Goal: Task Accomplishment & Management: Complete application form

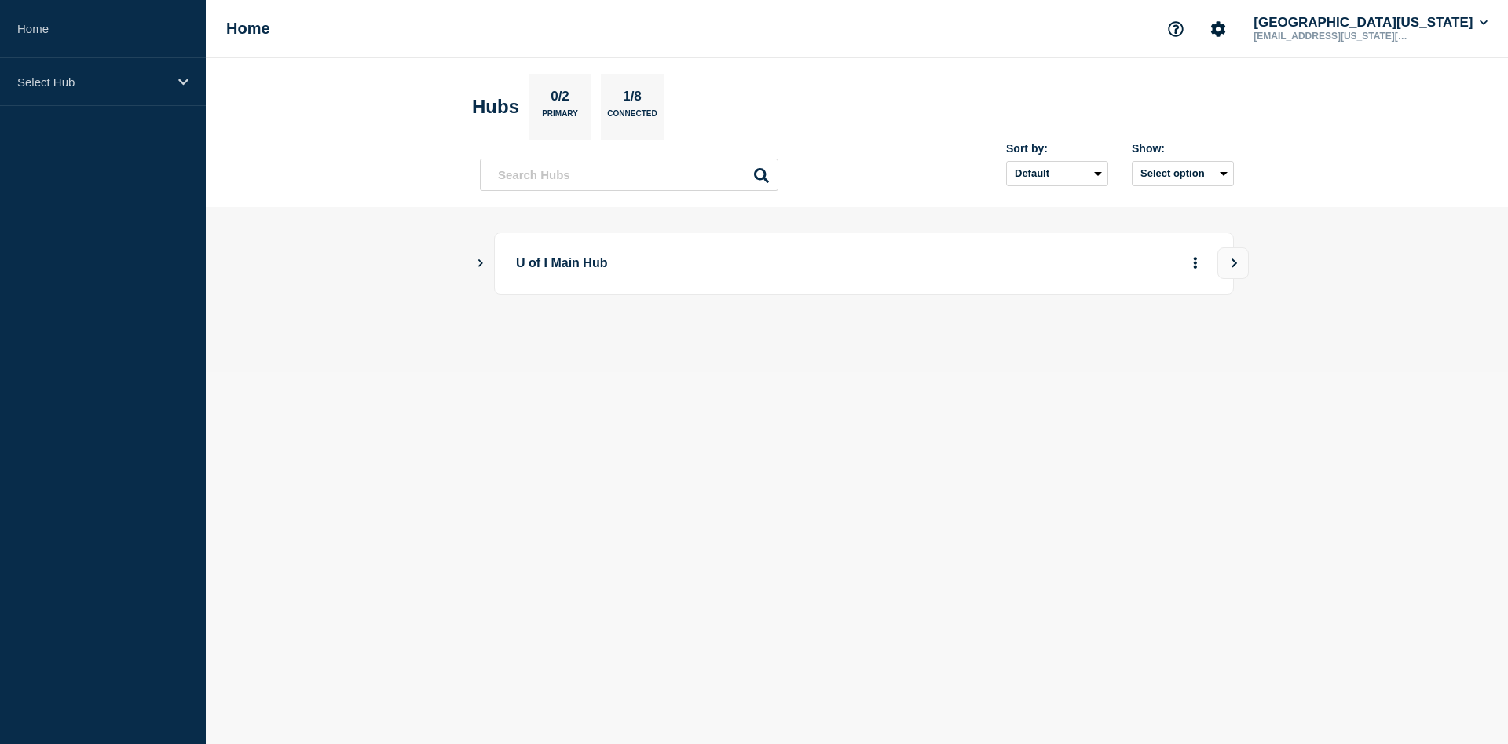
click at [479, 261] on icon "Show Connected Hubs" at bounding box center [480, 263] width 5 height 8
click at [1059, 345] on button "Create incident" at bounding box center [1044, 342] width 94 height 31
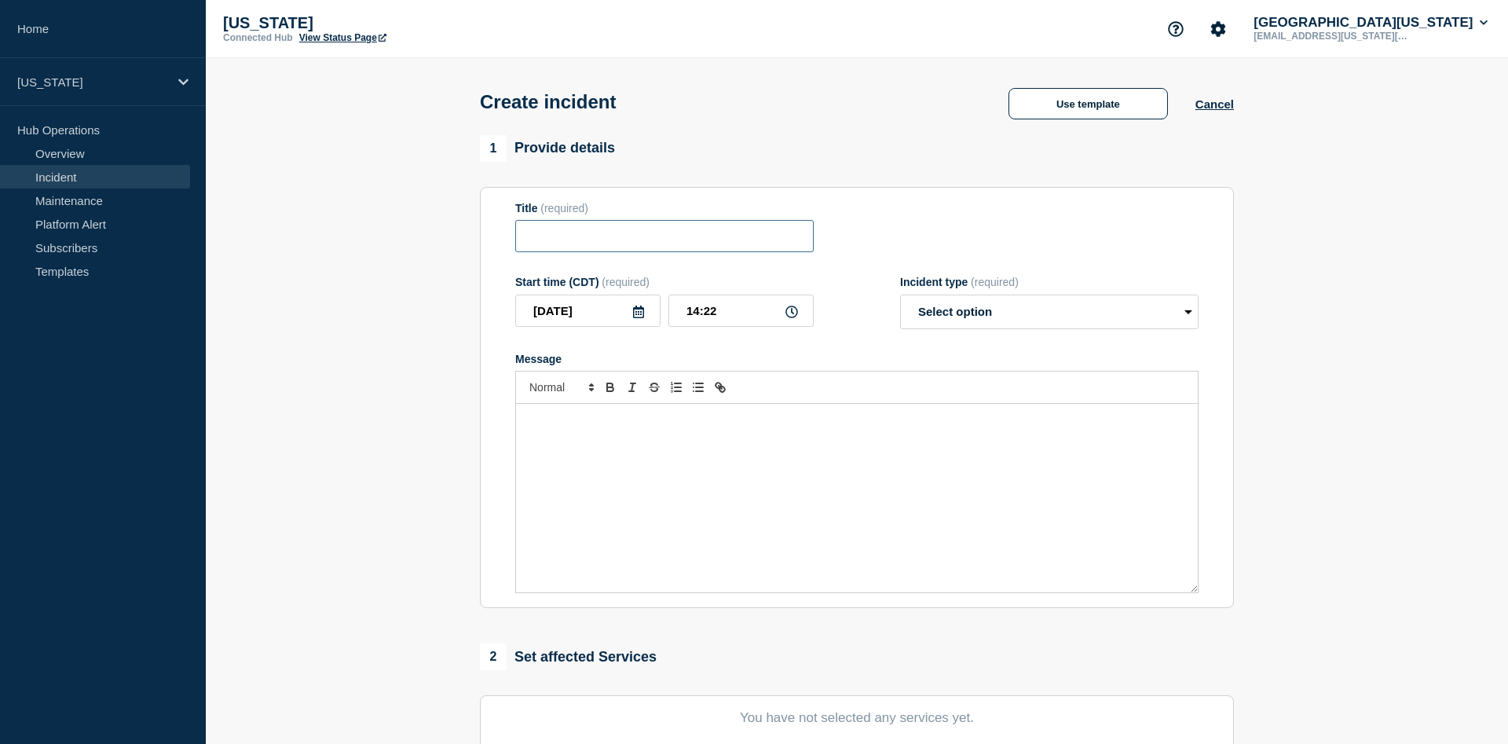
click at [627, 243] on input "Title" at bounding box center [664, 236] width 298 height 32
type input "cPanel Outage"
click at [726, 317] on input "14:22" at bounding box center [740, 310] width 145 height 32
click at [698, 318] on input "14:22" at bounding box center [740, 310] width 145 height 32
type input "13:42"
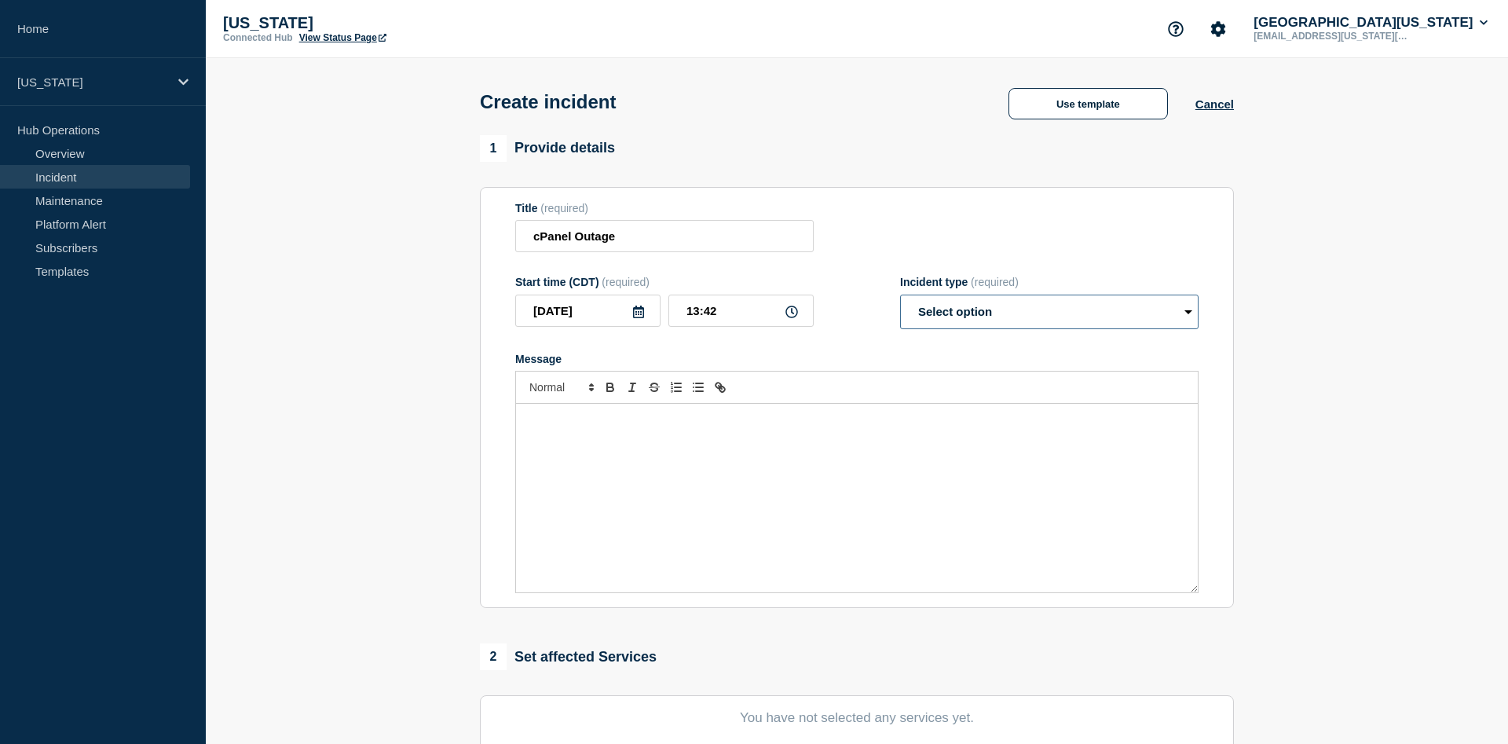
select select "investigating"
click option "Investigating" at bounding box center [0, 0] width 0 height 0
click at [627, 436] on div "Message" at bounding box center [857, 498] width 682 height 188
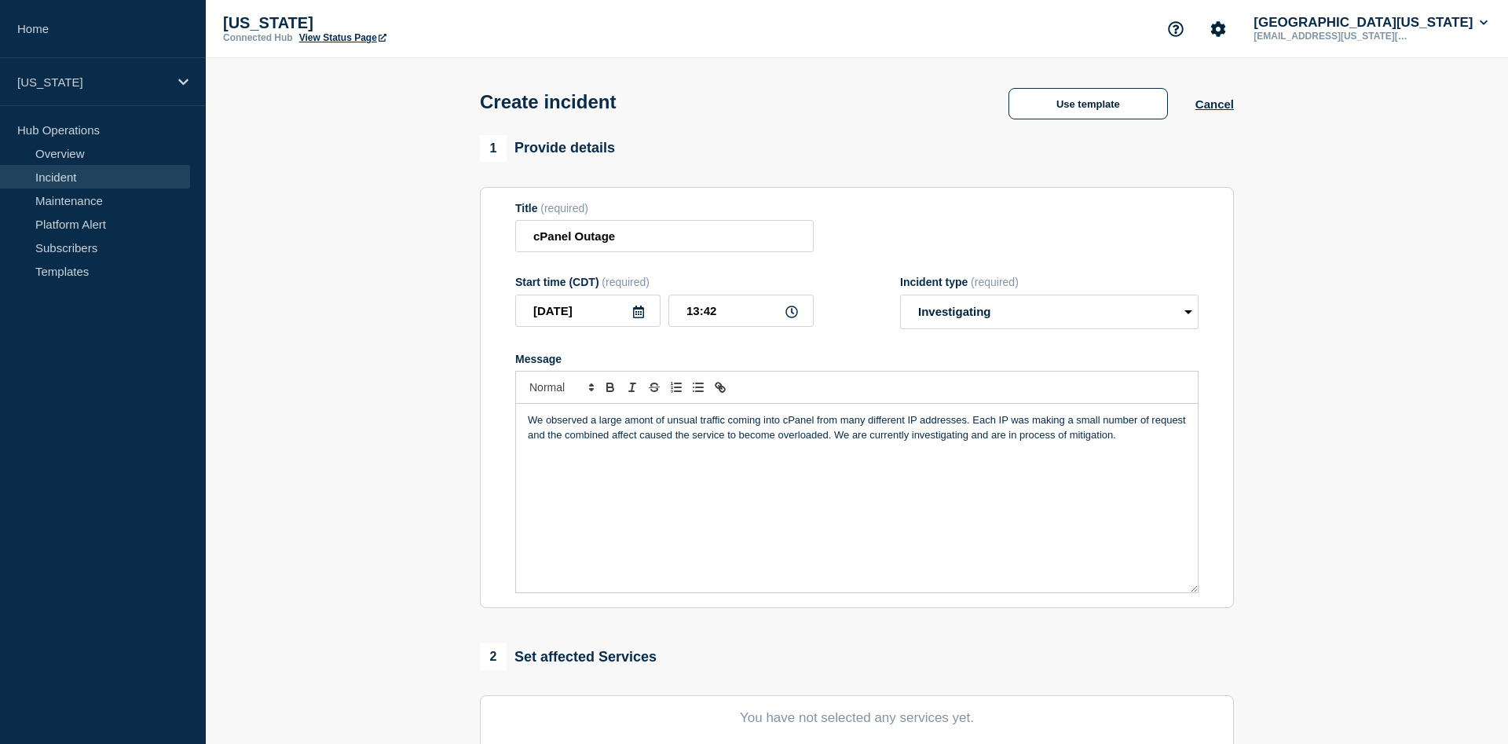
click at [766, 467] on div "We observed a large amont of unsual traffic coming into cPanel from many differ…" at bounding box center [857, 498] width 682 height 188
click at [626, 462] on div "We observed a large amont of unsual traffic coming into cPanel from many differ…" at bounding box center [857, 498] width 682 height 188
click at [543, 424] on p "We observed a large amount of unusual traffic coming into cPanel from many diff…" at bounding box center [857, 427] width 658 height 29
click at [560, 442] on p "We've observed a large amount of unusual traffic coming into cPanel from many d…" at bounding box center [857, 427] width 658 height 29
click at [561, 442] on p "We've observed a large amount of unusual traffic coming into cPanel from many d…" at bounding box center [857, 427] width 658 height 29
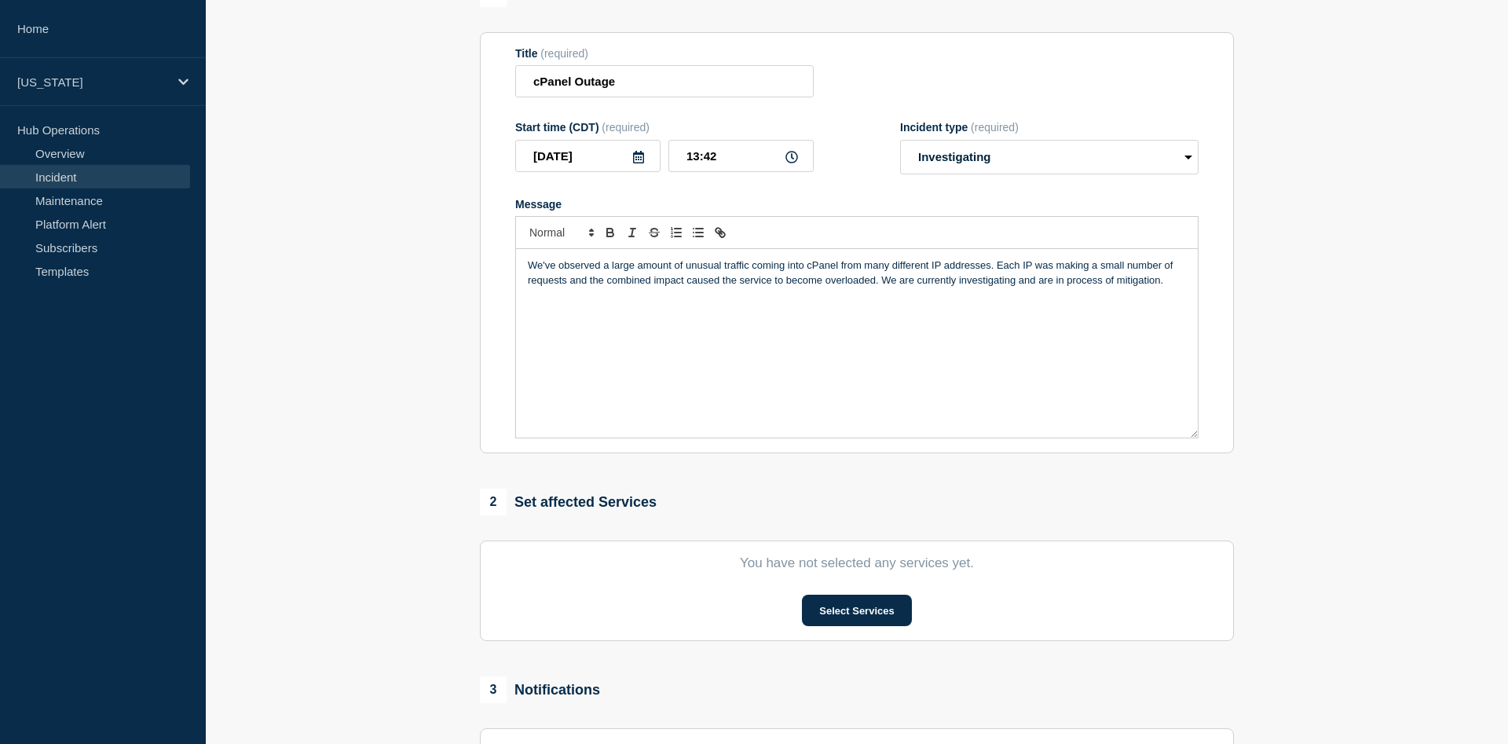
scroll to position [240, 0]
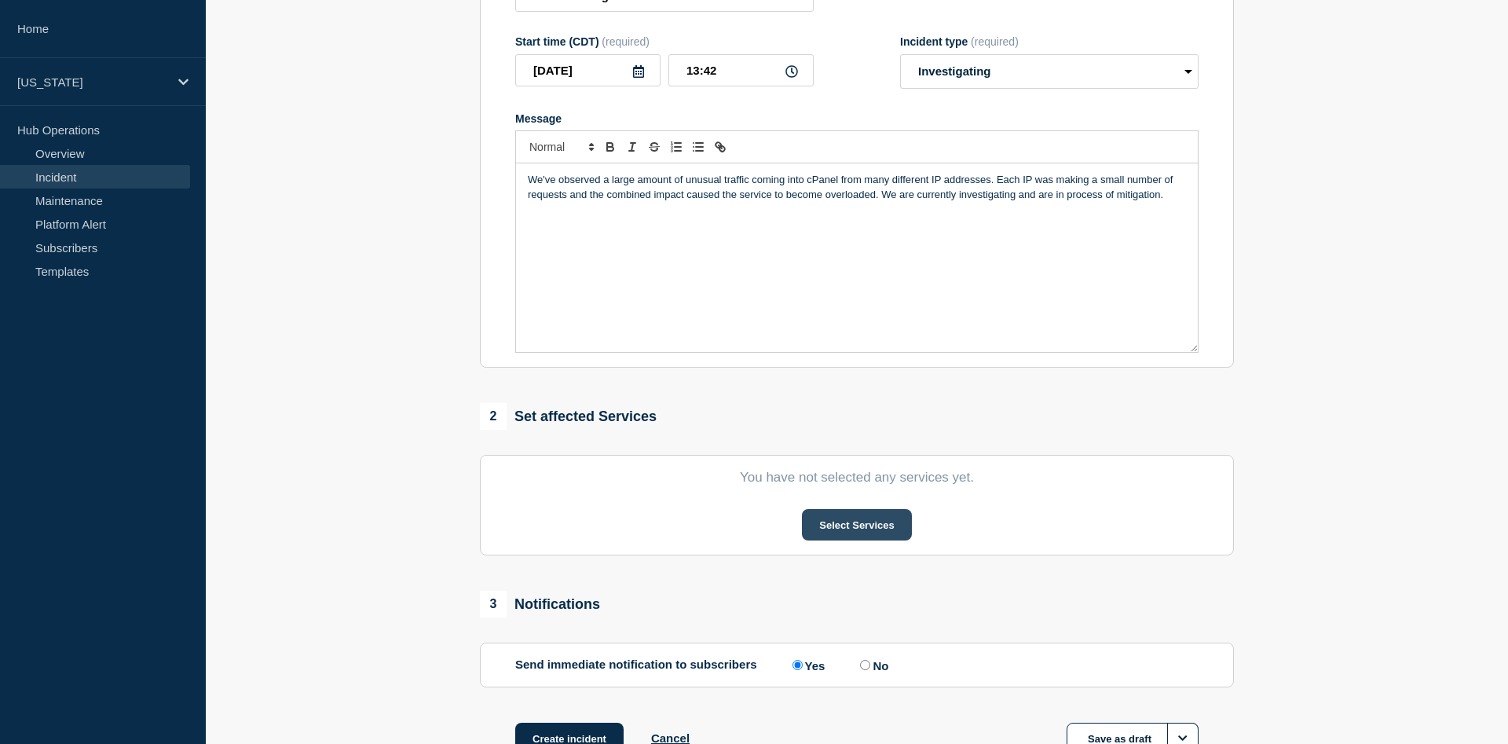
click at [886, 526] on button "Select Services" at bounding box center [856, 524] width 109 height 31
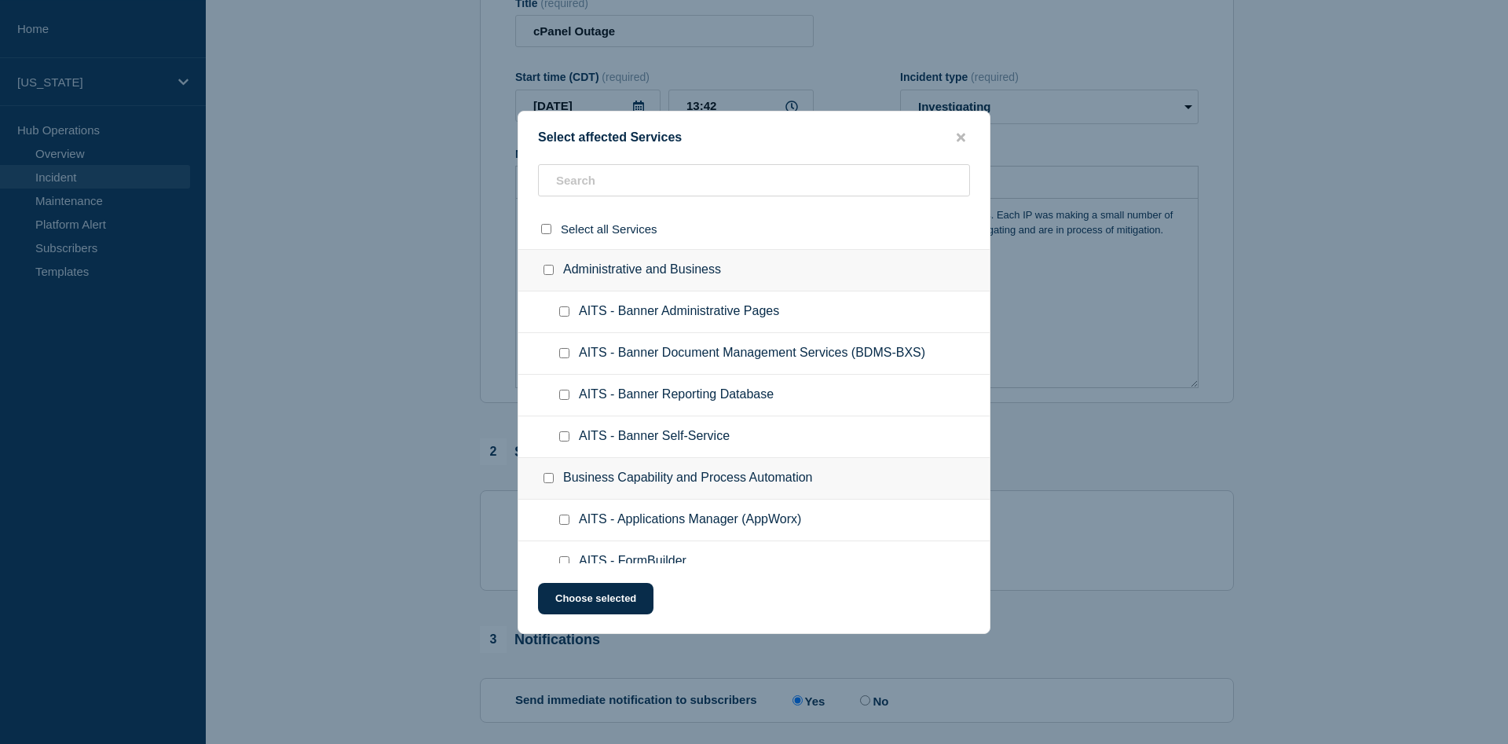
scroll to position [160, 0]
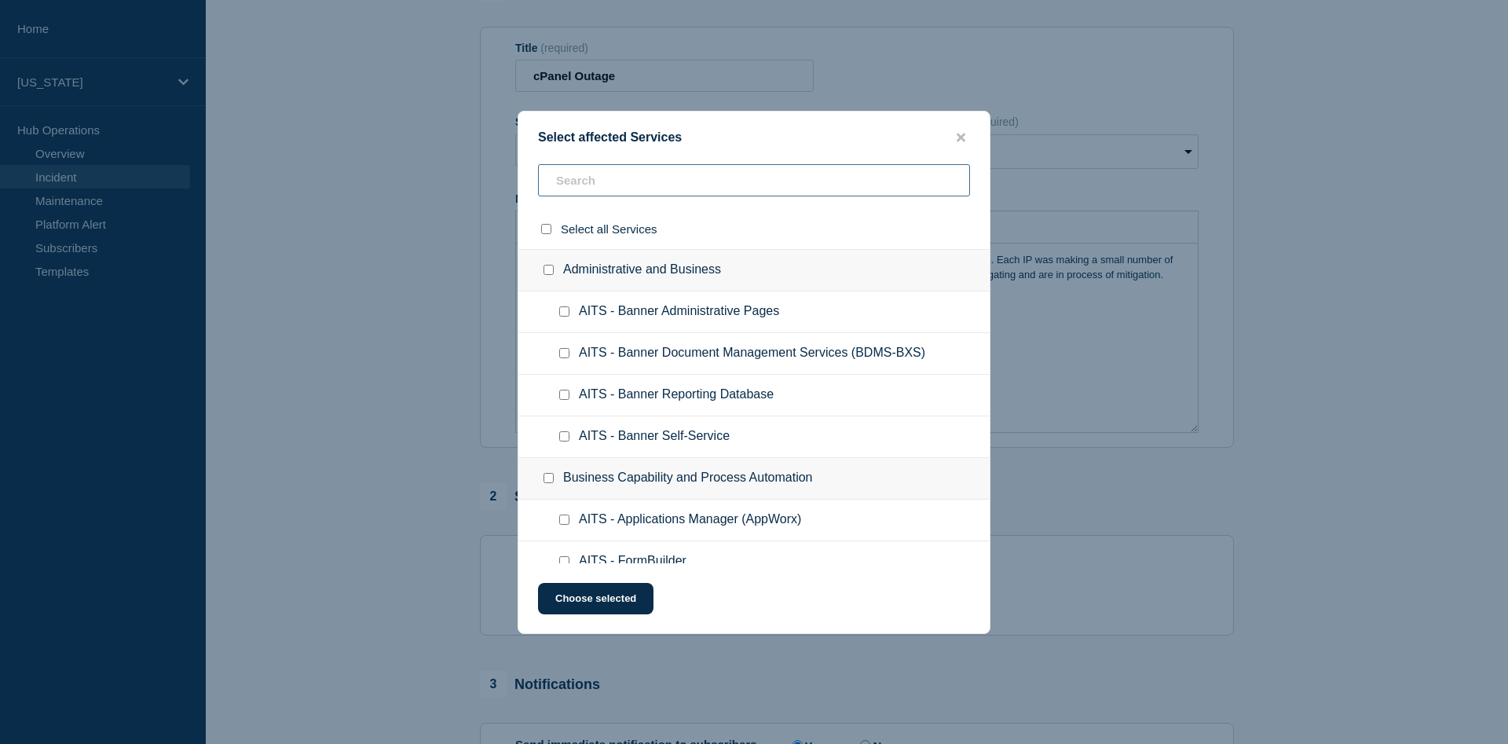
click at [666, 185] on input "text" at bounding box center [754, 180] width 432 height 32
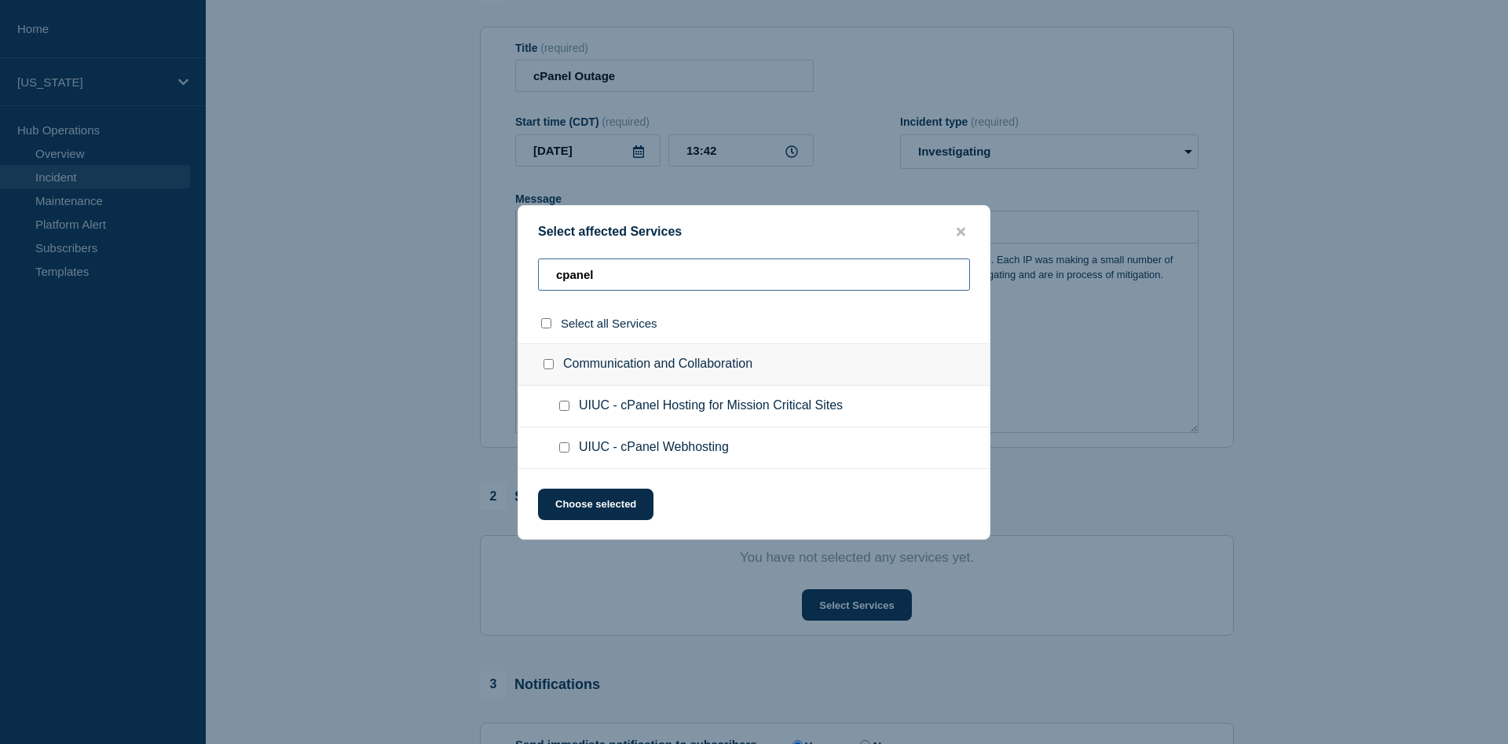
type input "cpanel"
click at [559, 448] on input "UIUC - cPanel Webhosting checkbox" at bounding box center [564, 447] width 10 height 10
checkbox input "true"
click at [583, 496] on button "Choose selected" at bounding box center [595, 503] width 115 height 31
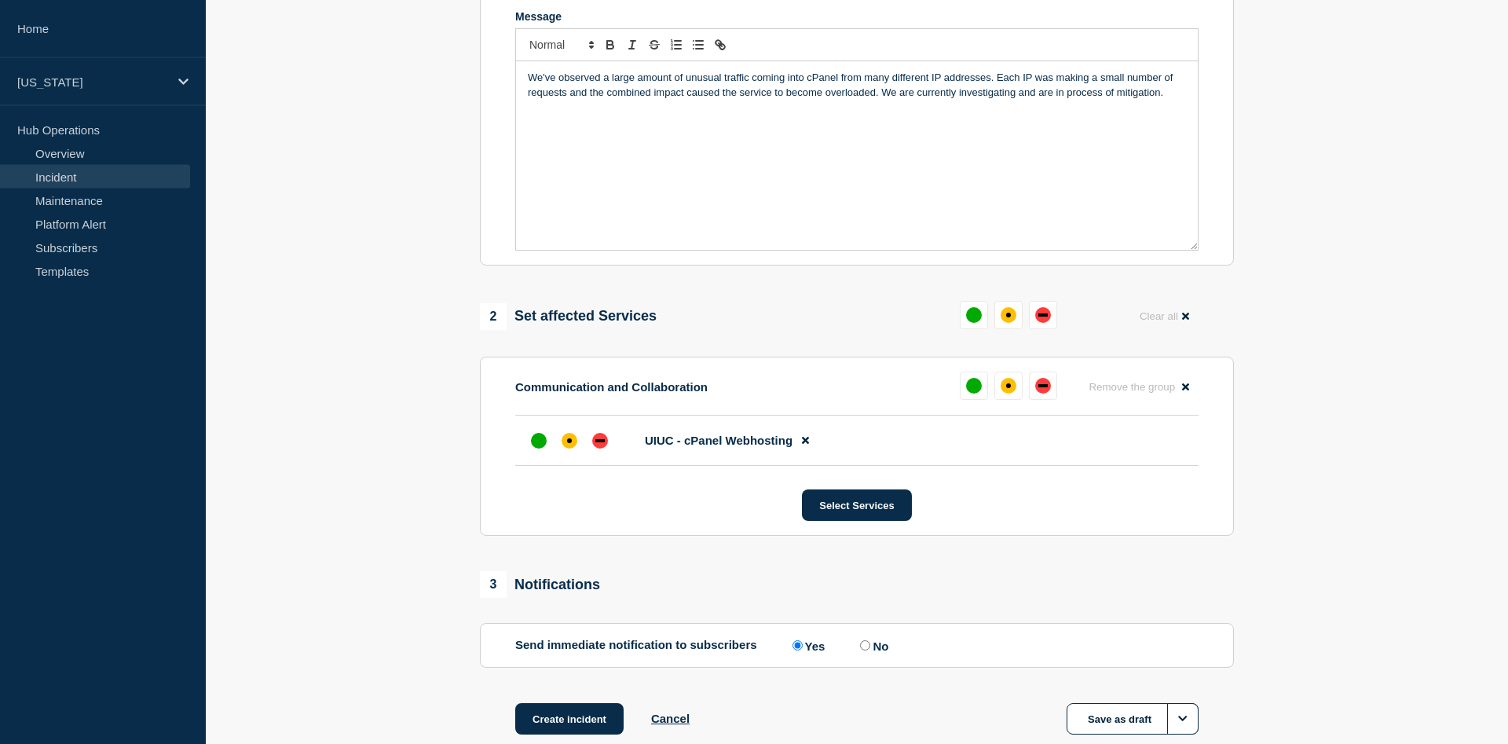
scroll to position [401, 0]
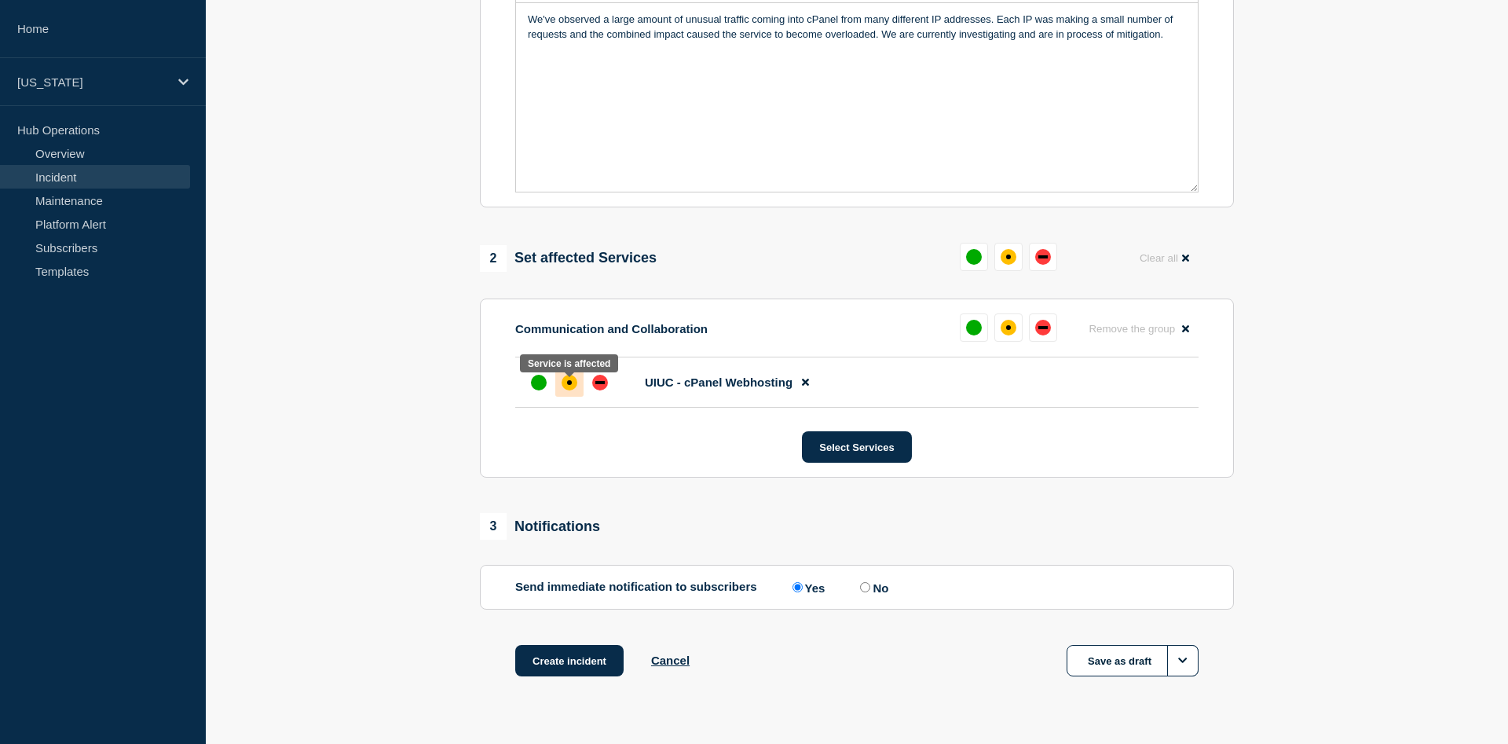
click at [572, 390] on div "affected" at bounding box center [569, 383] width 16 height 16
click at [880, 456] on button "Select Services" at bounding box center [856, 446] width 109 height 31
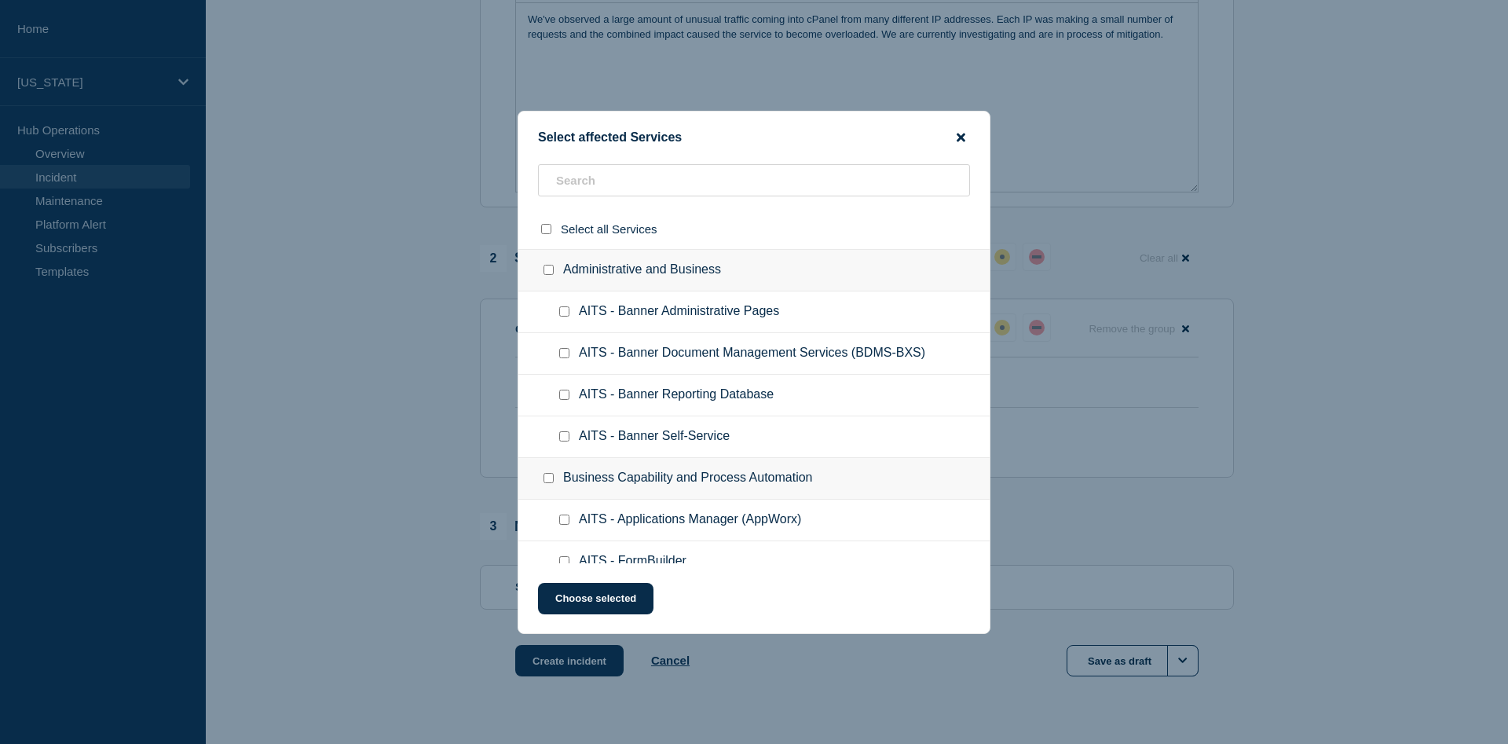
drag, startPoint x: 953, startPoint y: 131, endPoint x: 963, endPoint y: 135, distance: 10.2
click at [956, 131] on div "Select affected Services" at bounding box center [753, 137] width 471 height 15
click at [967, 141] on button "close button" at bounding box center [961, 137] width 18 height 15
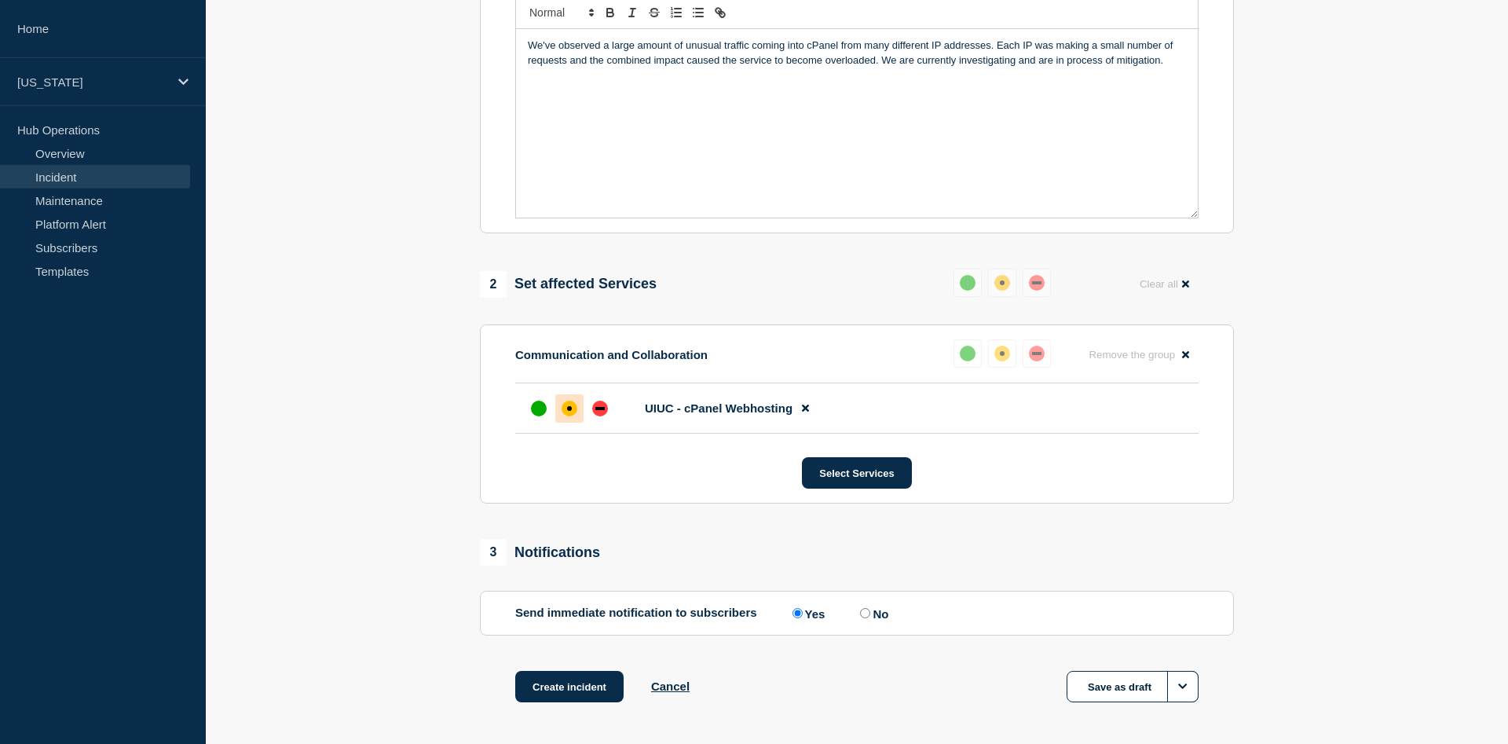
scroll to position [125, 0]
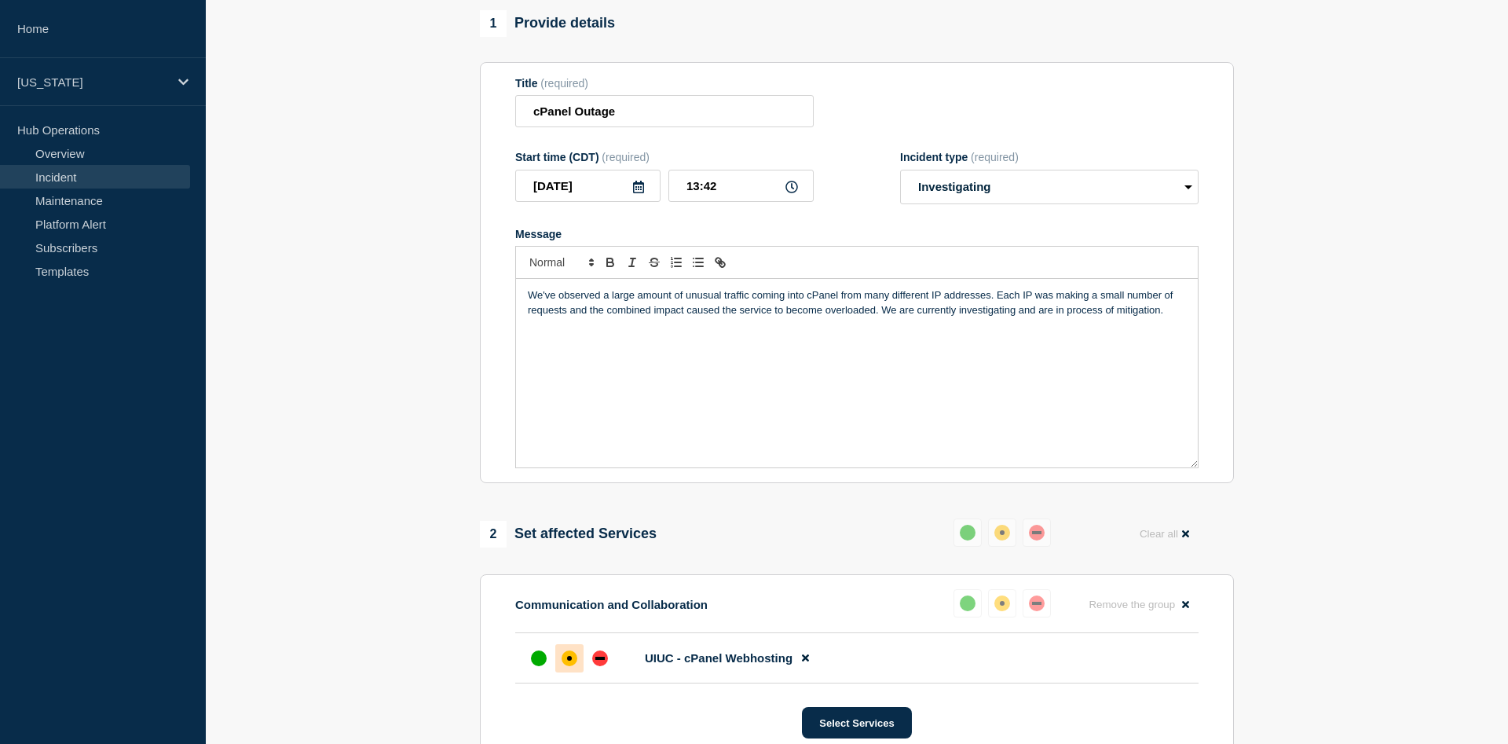
click at [1175, 317] on p "We've observed a large amount of unusual traffic coming into cPanel from many d…" at bounding box center [857, 302] width 658 height 29
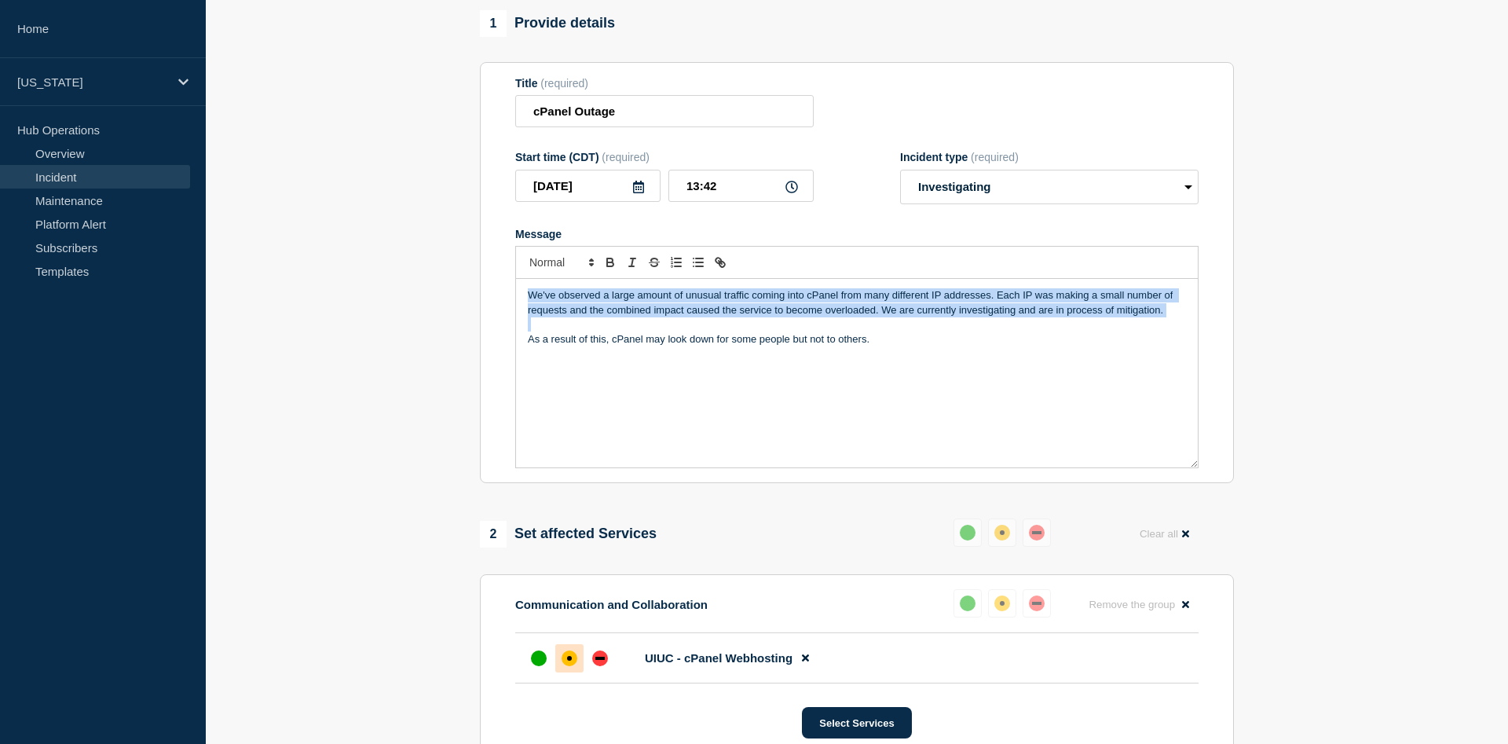
copy div "We've observed a large amount of unusual traffic coming into cPanel from many d…"
click at [722, 358] on div "We've observed a large amount of unusual traffic coming into cPanel from many d…" at bounding box center [857, 373] width 682 height 188
copy div "We've observed a large amount of unusual traffic coming into cPanel from many d…"
click at [885, 355] on div "We've observed a large amount of unusual traffic coming into cPanel from many d…" at bounding box center [857, 373] width 682 height 188
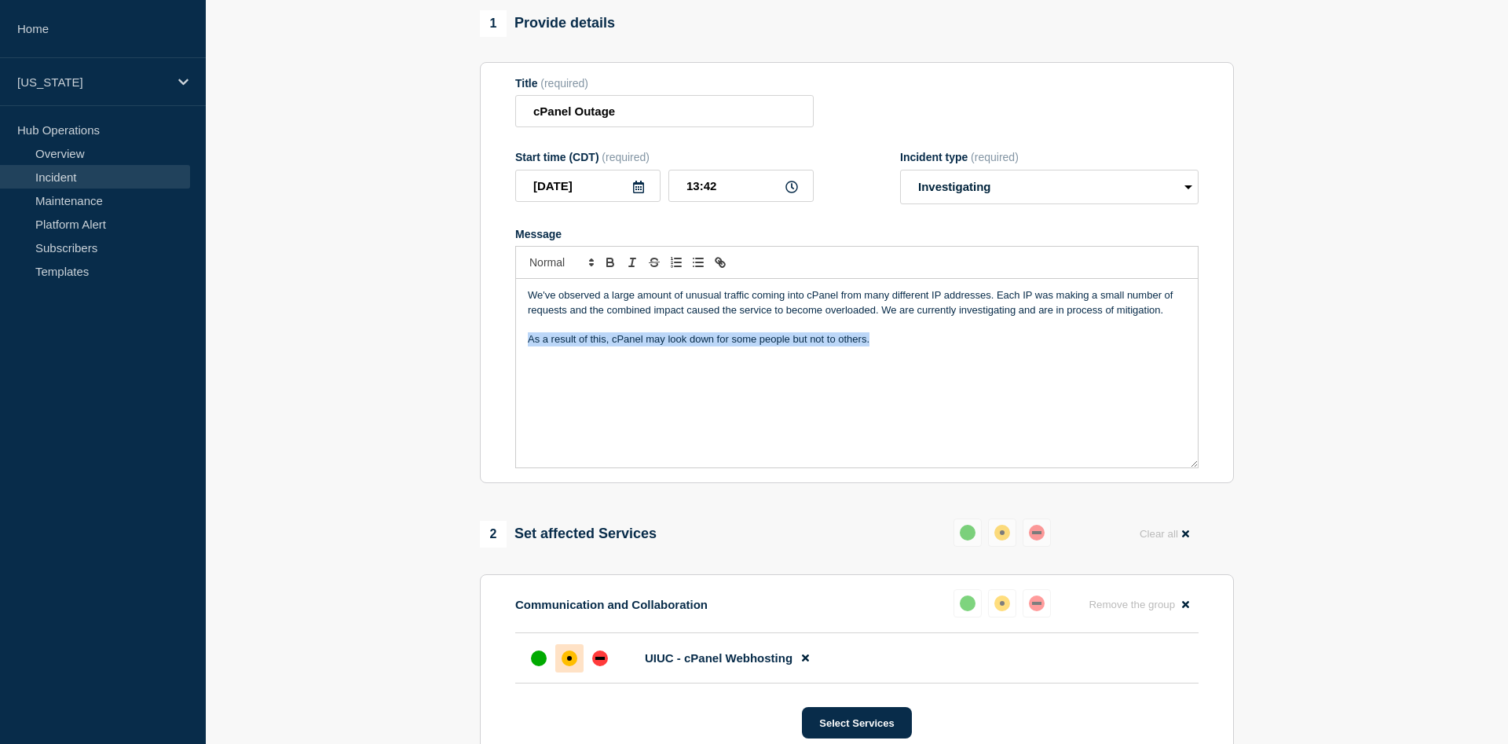
drag, startPoint x: 906, startPoint y: 343, endPoint x: 528, endPoint y: 341, distance: 378.5
click at [528, 341] on p "As a result of this, cPanel may look down for some people but not to others." at bounding box center [857, 339] width 658 height 14
copy p "As a result of this, cPanel may look down for some people but not to others."
click at [933, 331] on p "Message" at bounding box center [857, 324] width 658 height 14
drag, startPoint x: 901, startPoint y: 344, endPoint x: 466, endPoint y: 354, distance: 435.2
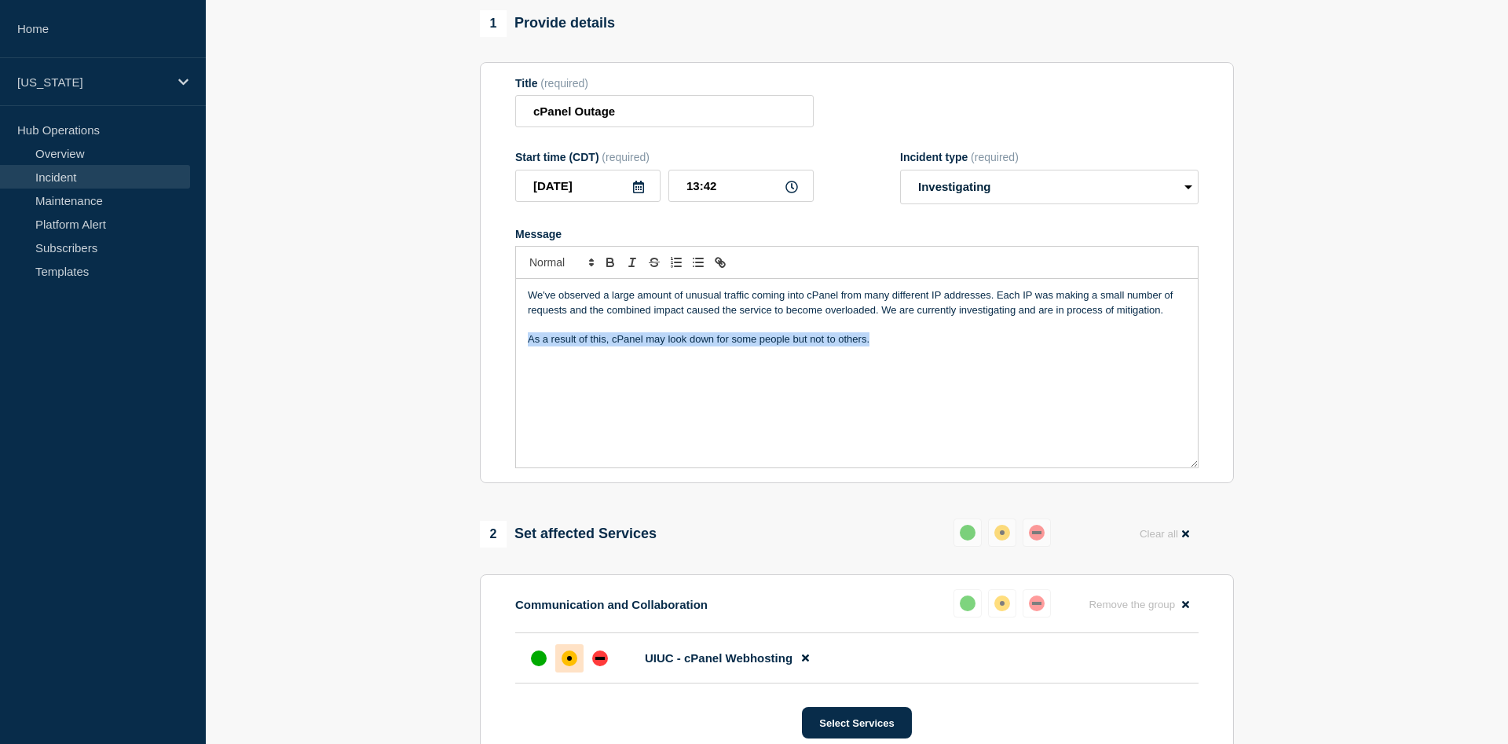
click at [516, 354] on div "We've observed a large amount of unusual traffic coming into cPanel from many d…" at bounding box center [857, 373] width 682 height 188
click at [695, 120] on input "cPanel Outage" at bounding box center [664, 111] width 298 height 32
click at [891, 360] on div "We've observed a large amount of unusual traffic coming into cPanel from many d…" at bounding box center [857, 373] width 682 height 188
click at [831, 345] on p "Some users may experience slow page loads and/or timeouts." at bounding box center [857, 339] width 658 height 14
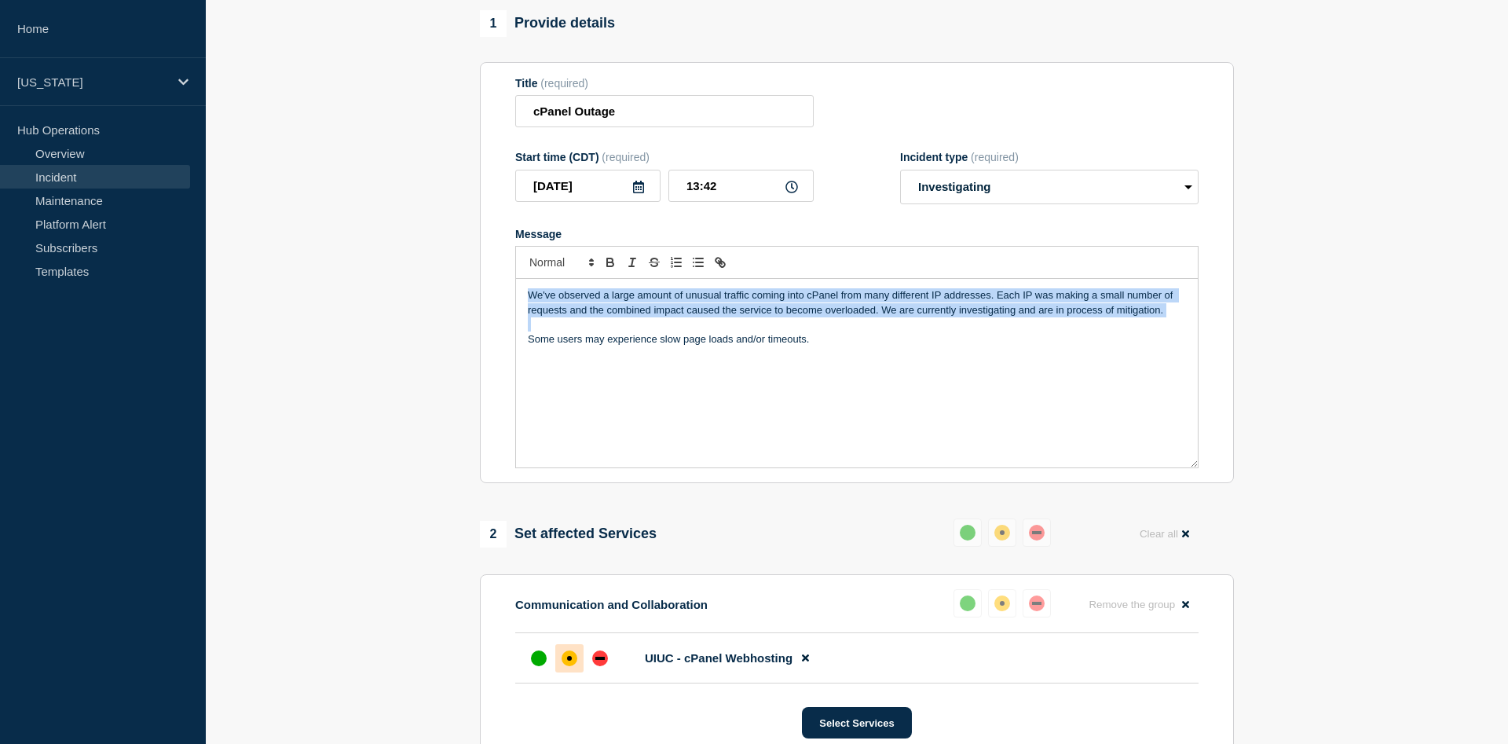
copy div "We've observed a large amount of unusual traffic coming into cPanel from many d…"
click at [1039, 325] on p "Message" at bounding box center [857, 324] width 658 height 14
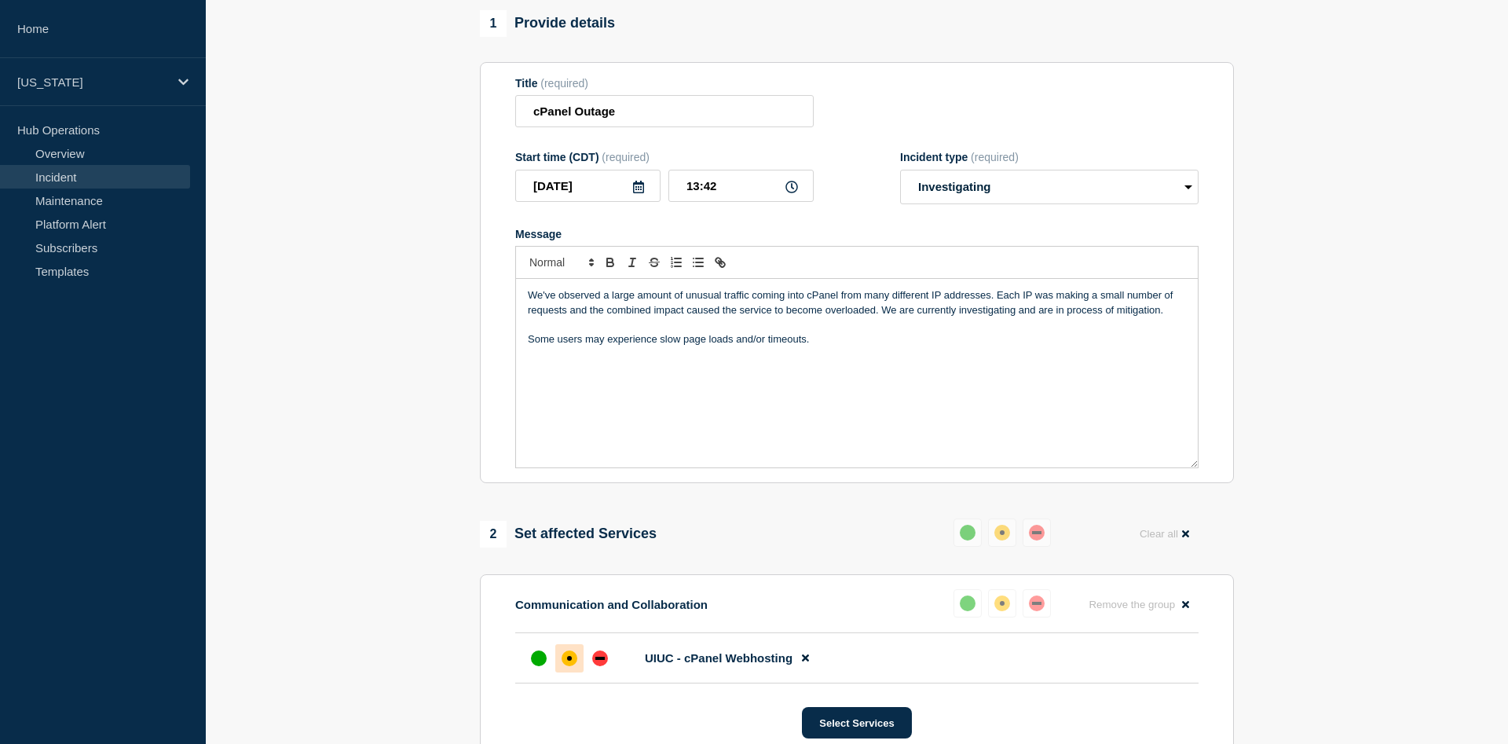
click at [853, 346] on p "Some users may experience slow page loads and/or timeouts." at bounding box center [857, 339] width 658 height 14
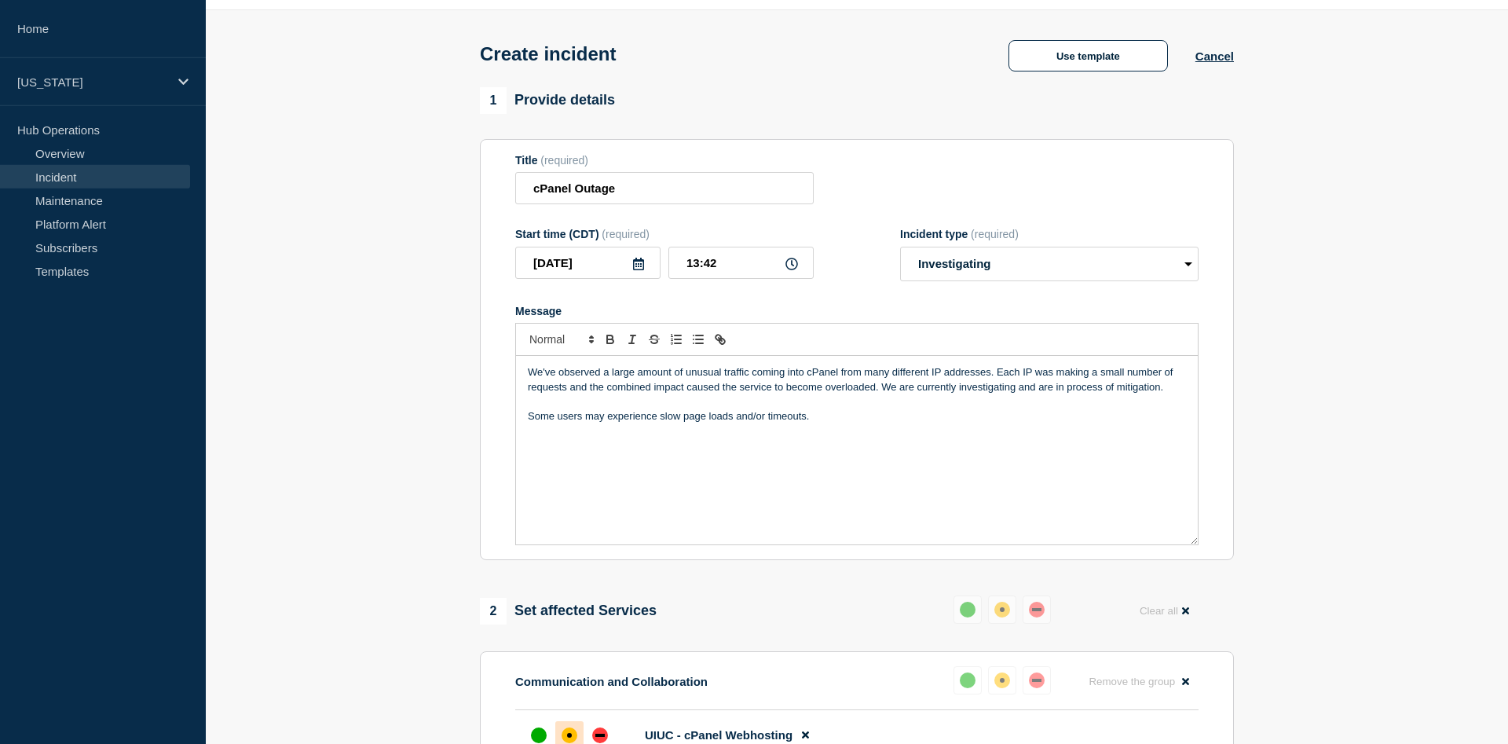
scroll to position [0, 0]
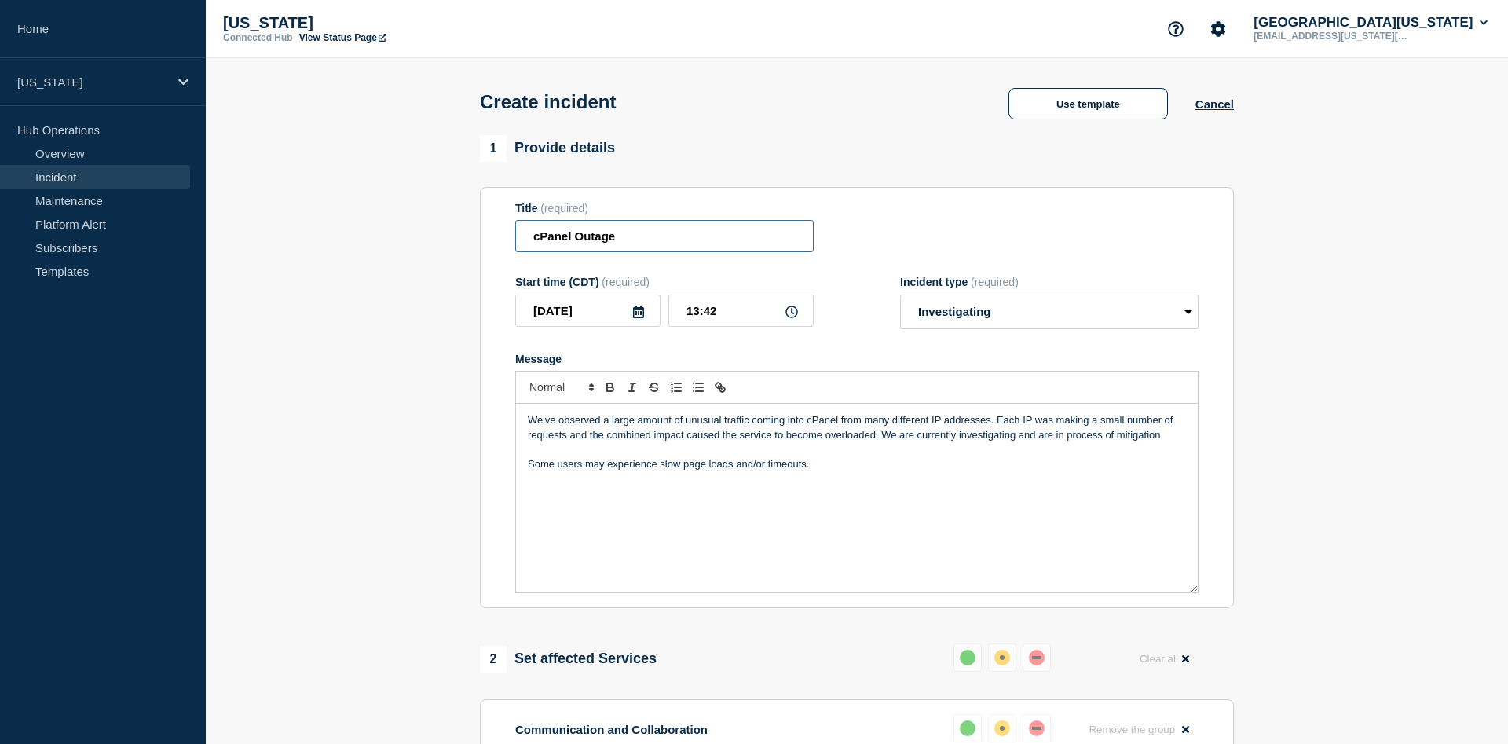
drag, startPoint x: 698, startPoint y: 238, endPoint x: 579, endPoint y: 241, distance: 119.4
click at [579, 241] on input "cPanel Outage" at bounding box center [664, 236] width 298 height 32
type input "cPanel Degradation"
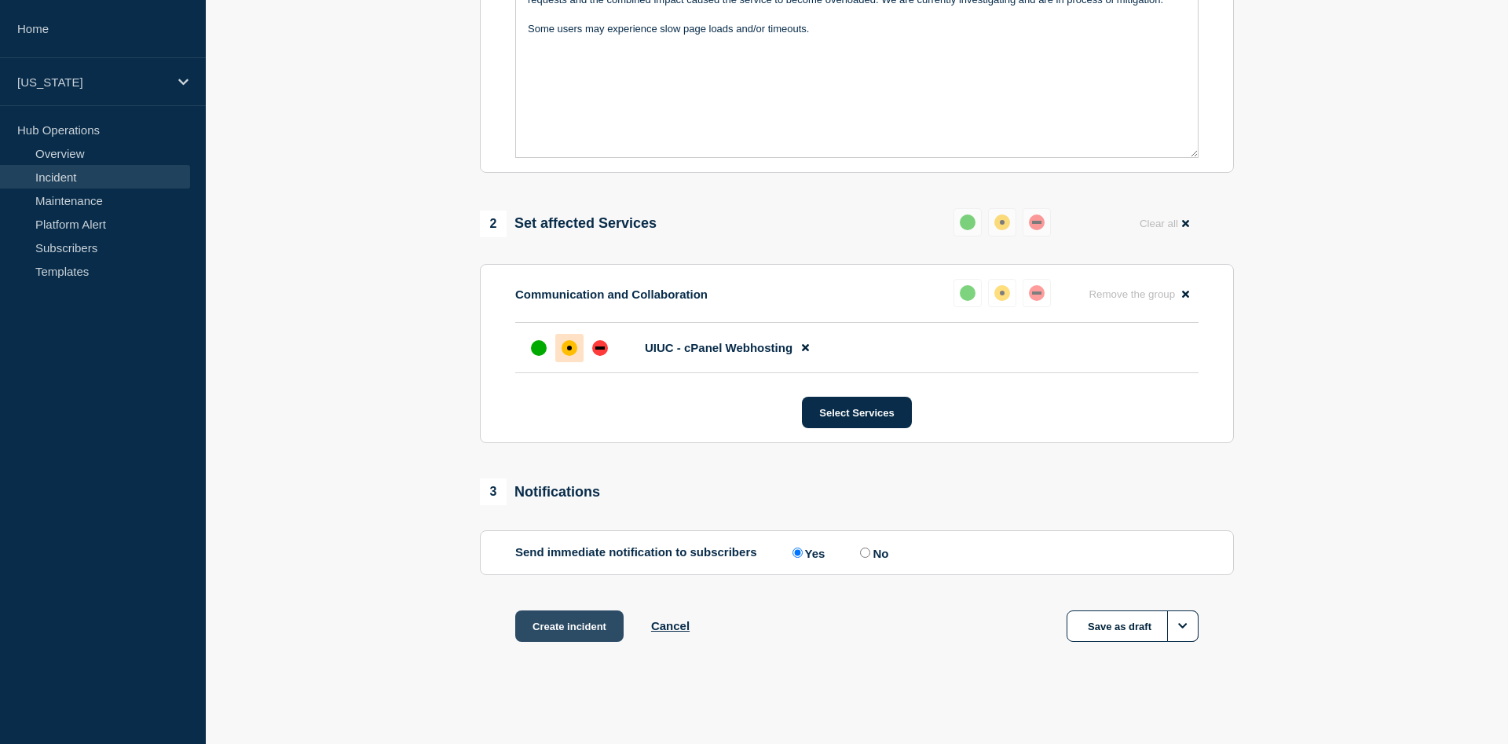
click at [569, 626] on button "Create incident" at bounding box center [569, 625] width 108 height 31
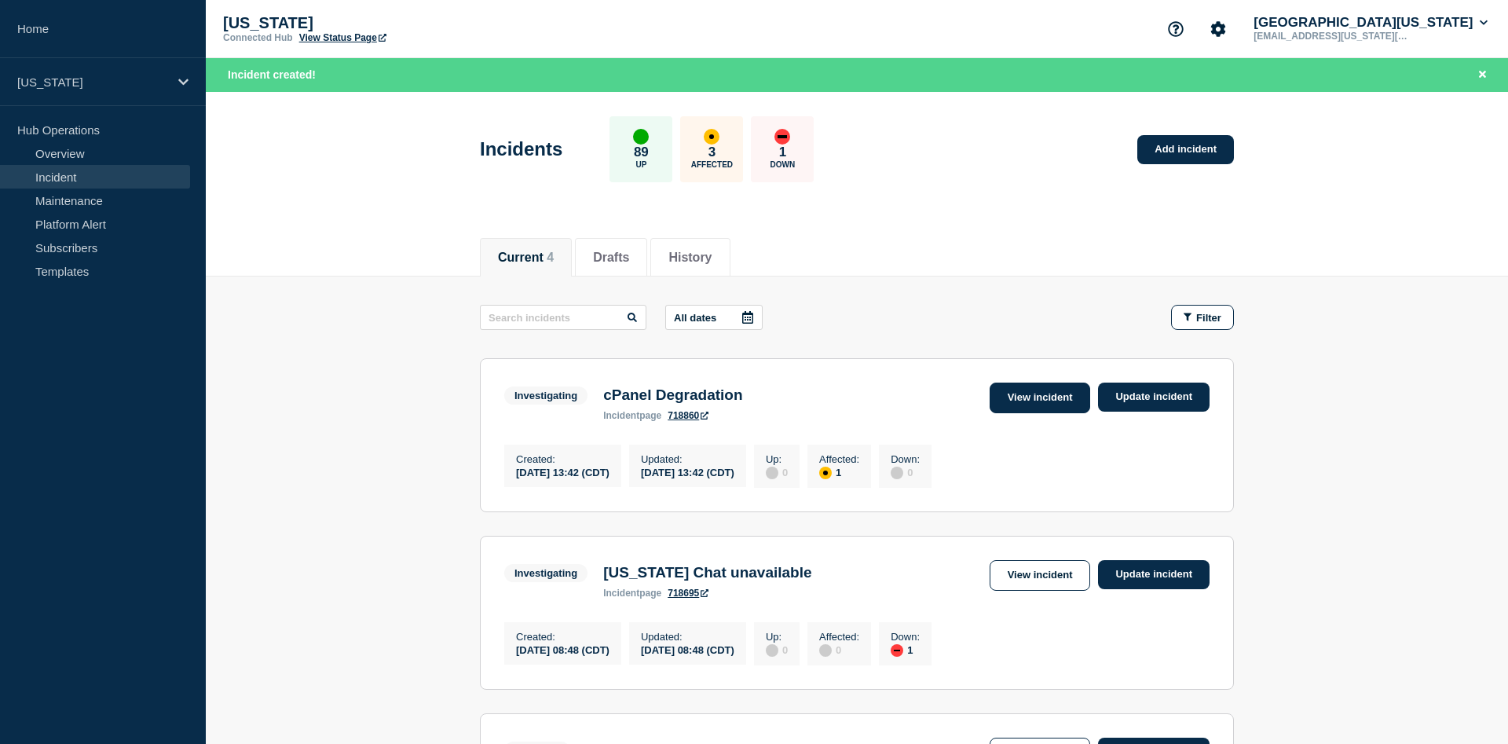
click at [1070, 398] on link "View incident" at bounding box center [1039, 397] width 101 height 31
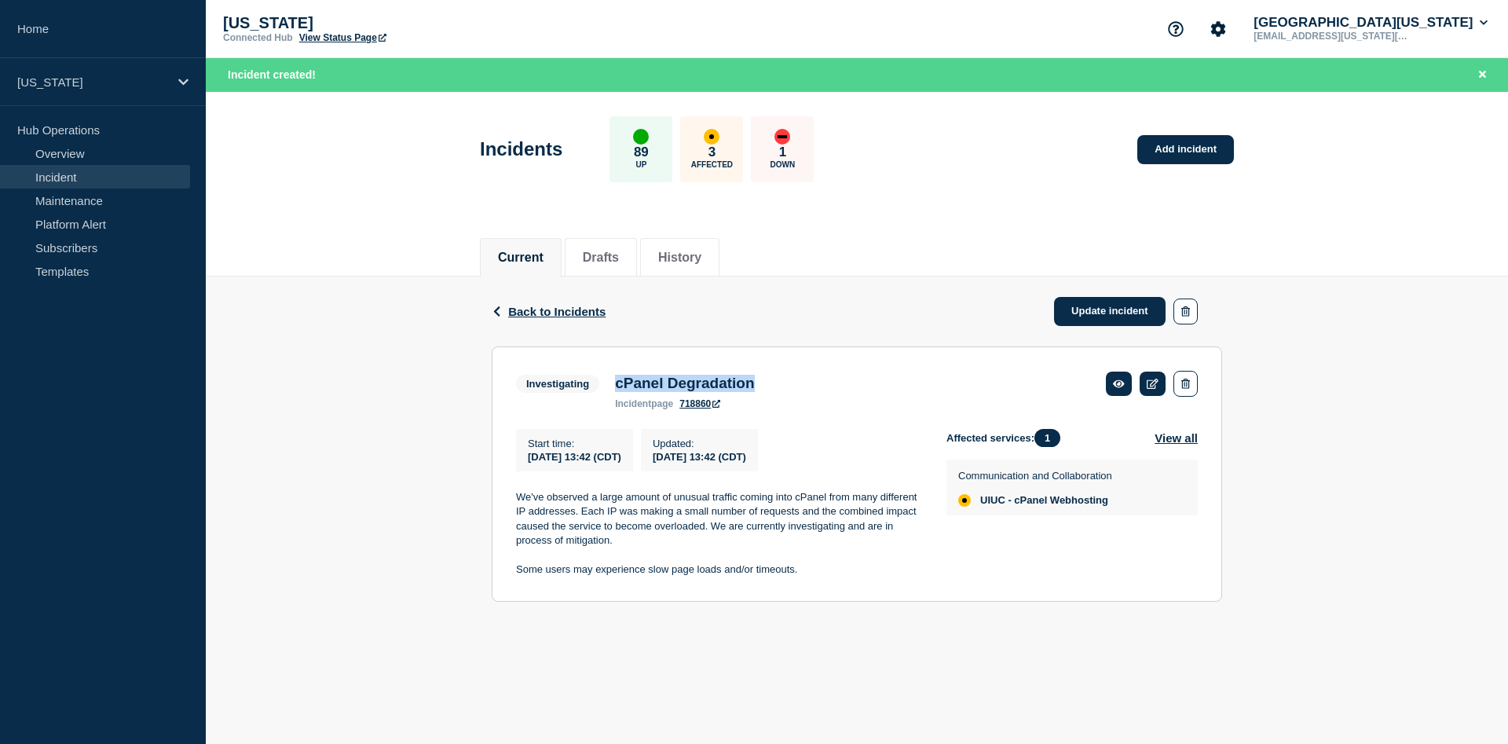
drag, startPoint x: 798, startPoint y: 386, endPoint x: 617, endPoint y: 381, distance: 180.7
click at [617, 381] on div "Investigating cPanel Degradation incident page 718860" at bounding box center [857, 390] width 682 height 38
copy h3 "cPanel Degradation"
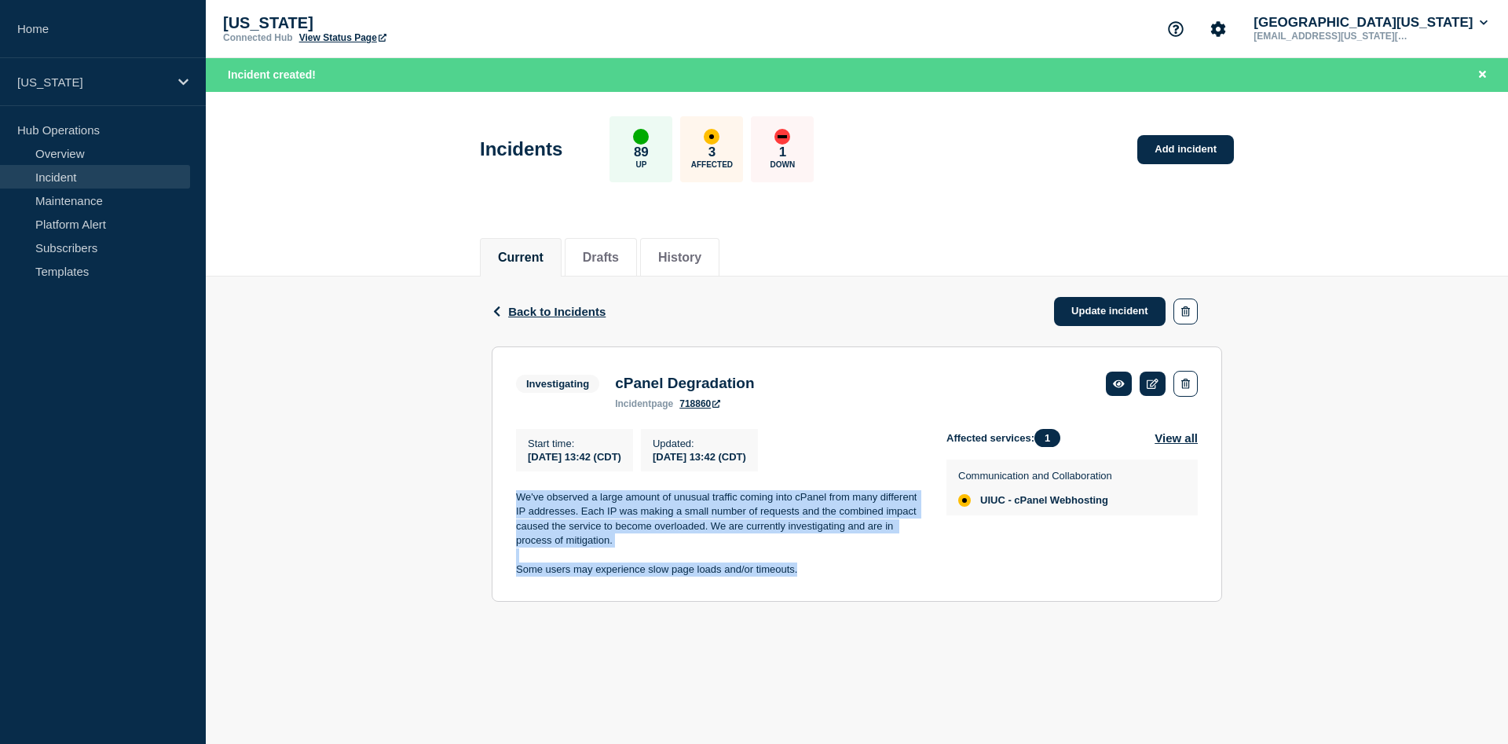
drag, startPoint x: 515, startPoint y: 503, endPoint x: 798, endPoint y: 591, distance: 295.8
click at [798, 591] on section "Investigating cPanel Degradation incident page 718860 Start time : [DATE] 13:42…" at bounding box center [857, 473] width 730 height 255
copy div "We've observed a large amount of unusual traffic coming into cPanel from many d…"
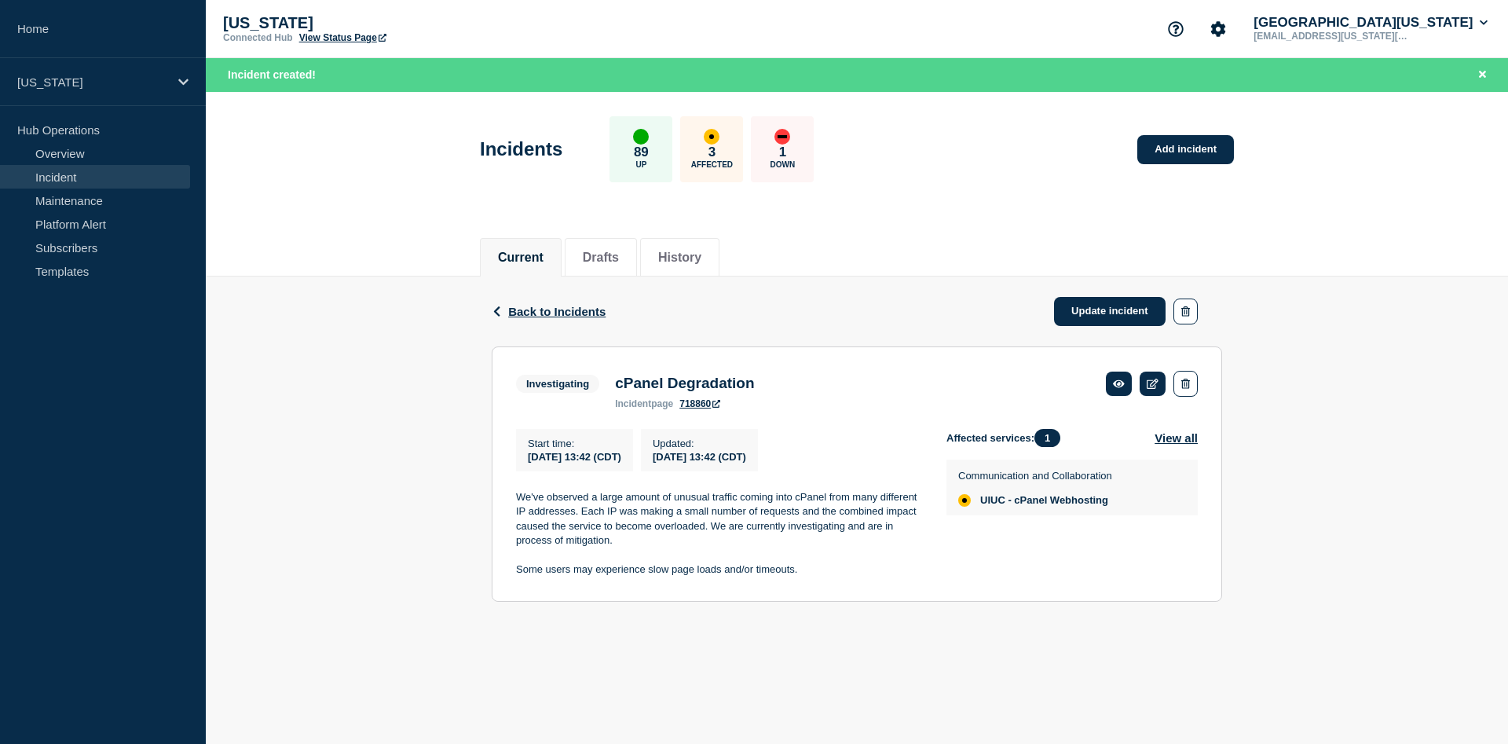
click at [540, 490] on div "Start time : [DATE] 13:42 (CDT) Updated : [DATE] 13:42 (CDT) We've observed a l…" at bounding box center [731, 503] width 430 height 148
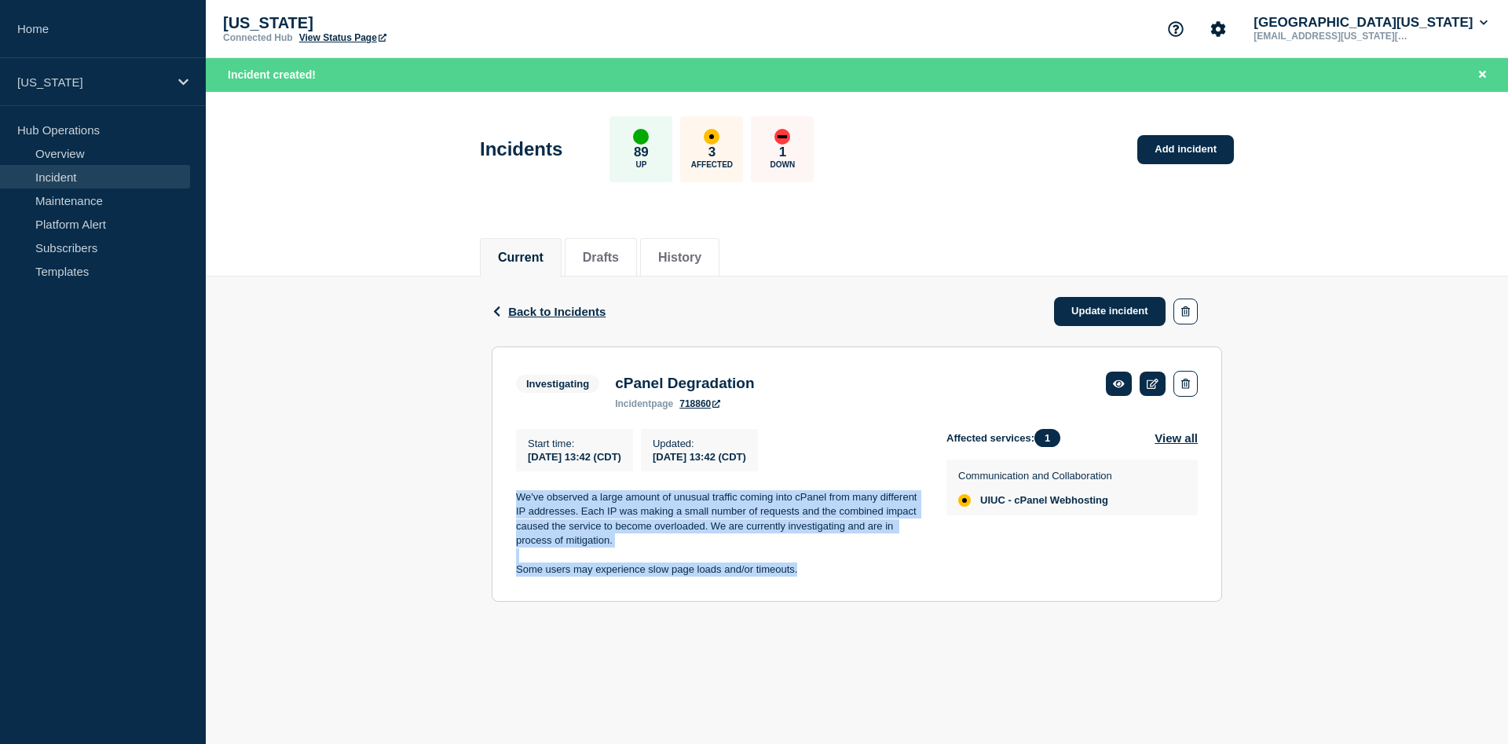
drag, startPoint x: 519, startPoint y: 501, endPoint x: 803, endPoint y: 591, distance: 298.0
click at [803, 577] on div "We've observed a large amount of unusual traffic coming into cPanel from many d…" at bounding box center [718, 533] width 405 height 87
copy div "We've observed a large amount of unusual traffic coming into cPanel from many d…"
click at [708, 408] on link "718860" at bounding box center [699, 403] width 41 height 11
click at [571, 314] on span "Back to Incidents" at bounding box center [556, 311] width 97 height 13
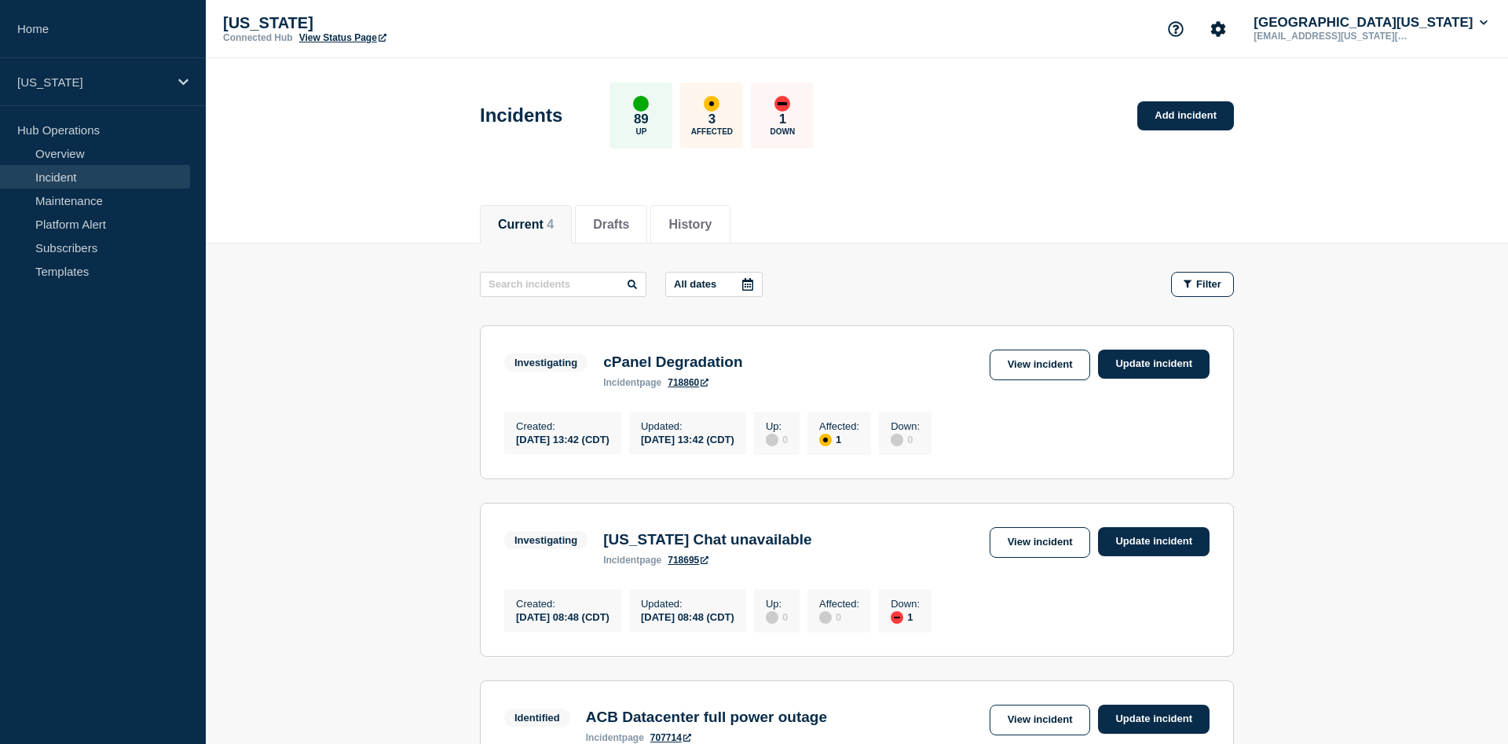
click at [696, 388] on link "718860" at bounding box center [688, 382] width 41 height 11
click at [1162, 367] on link "Update incident" at bounding box center [1154, 363] width 112 height 29
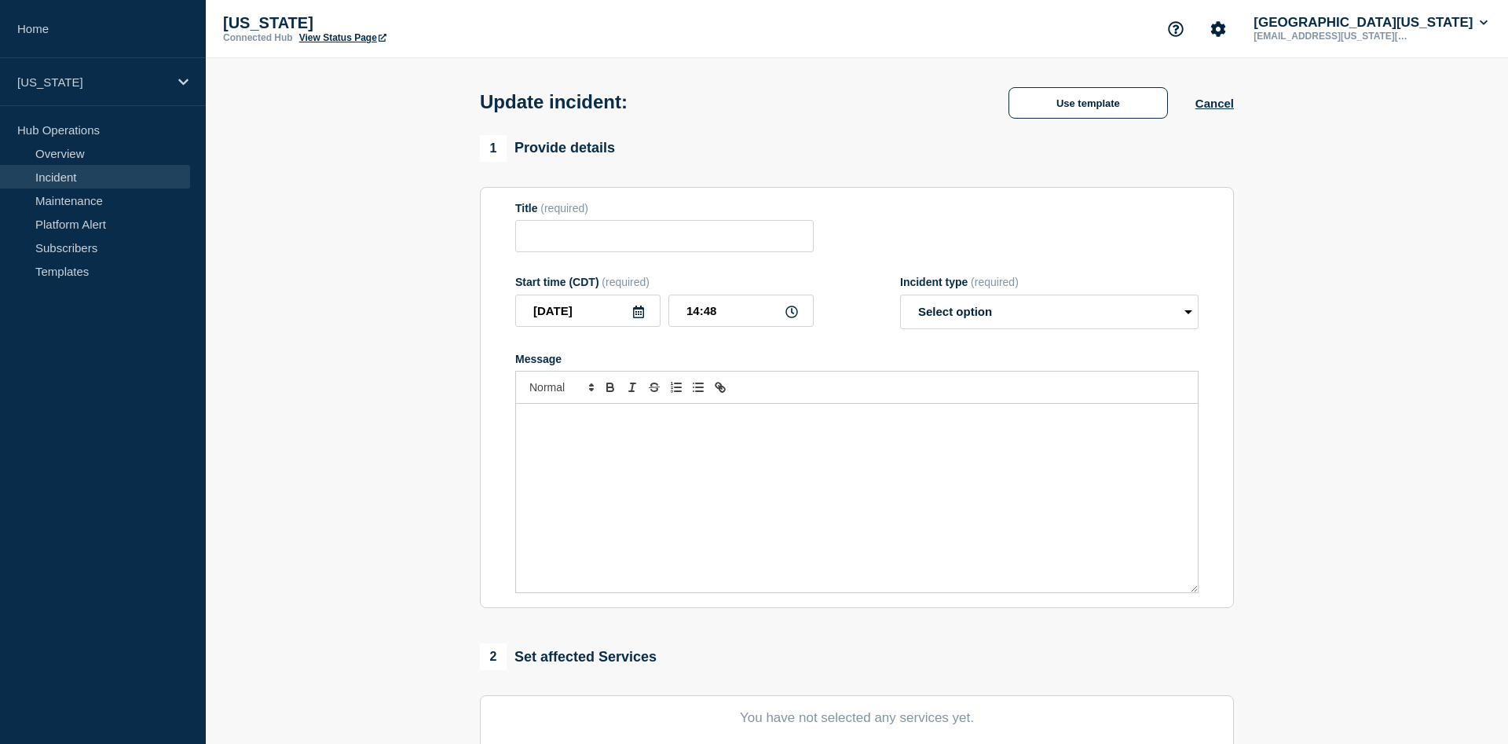
type input "cPanel Degradation"
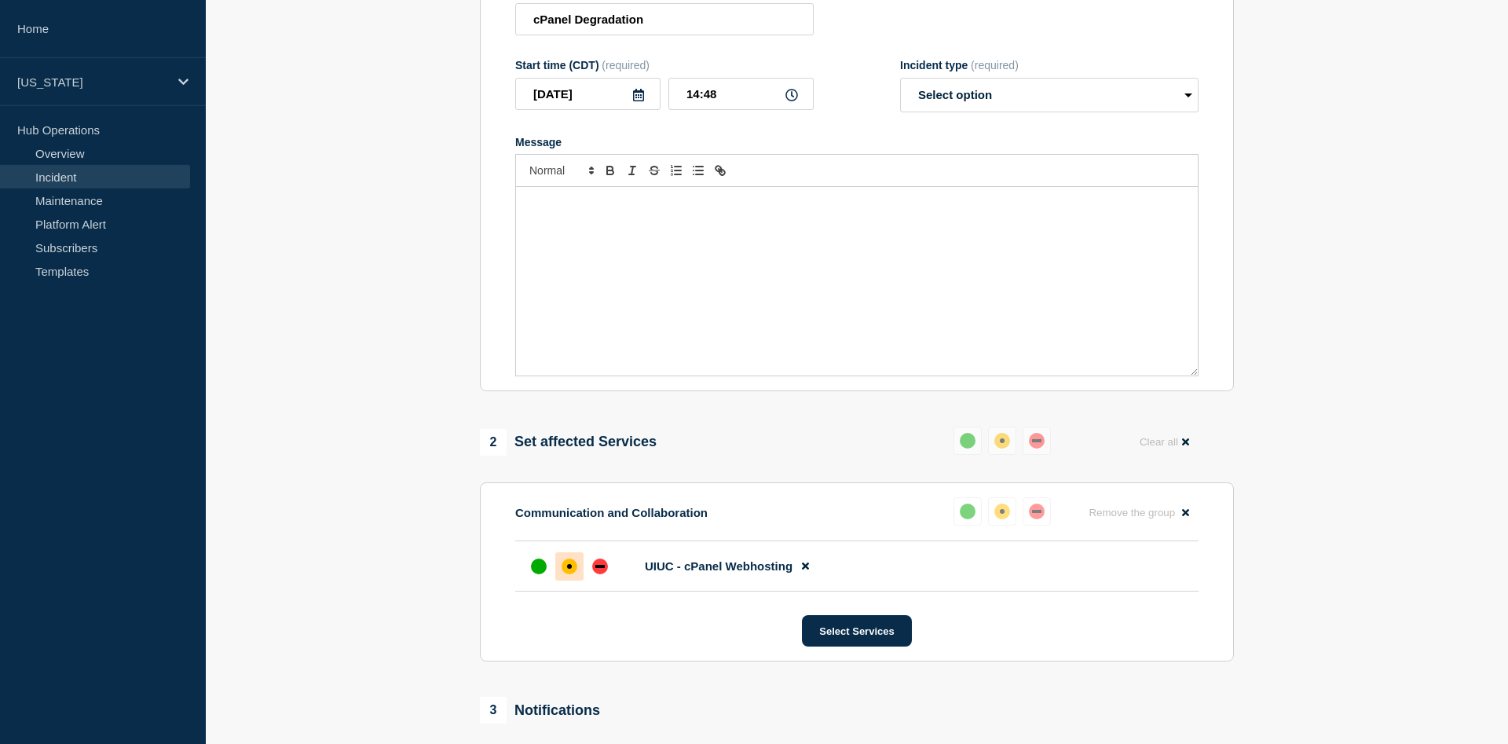
scroll to position [80, 0]
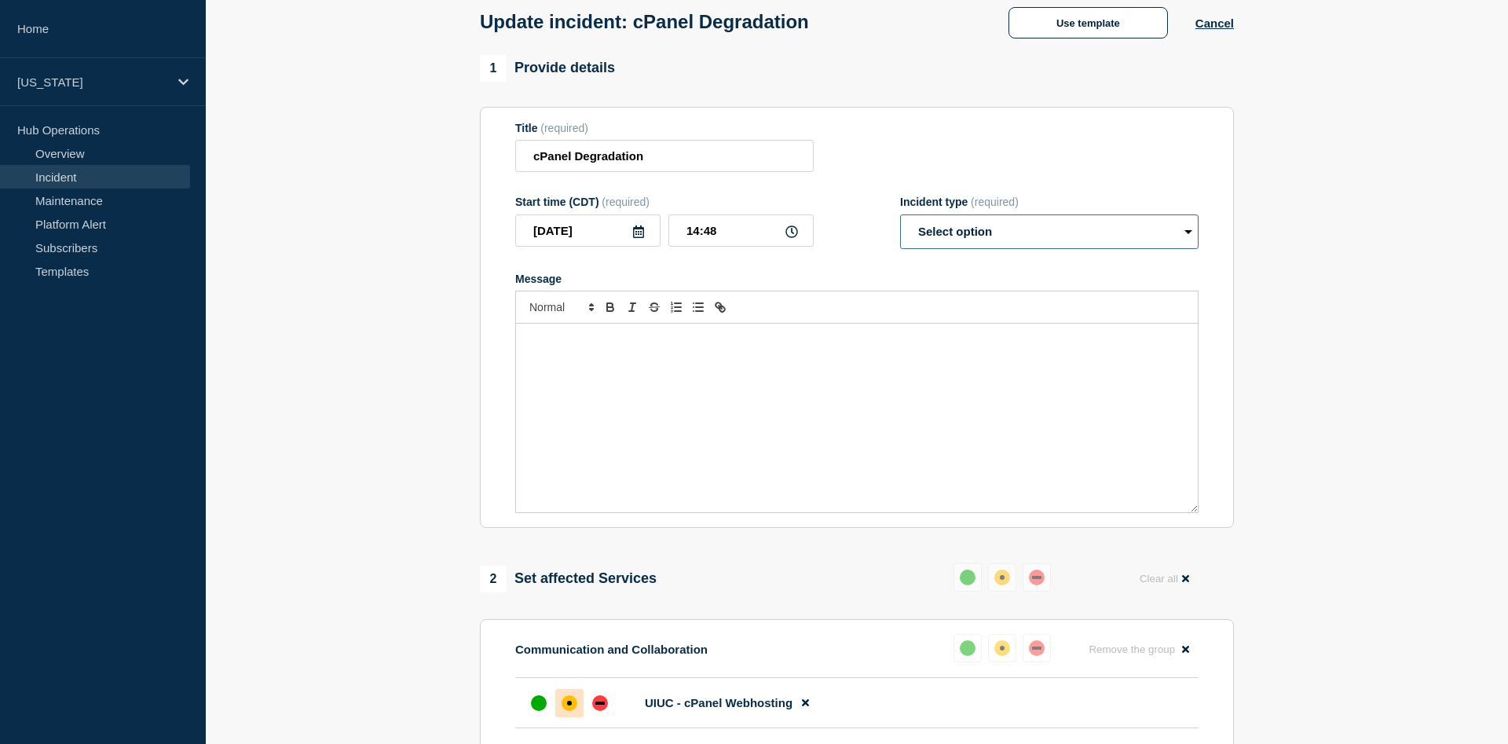
click at [900, 214] on select "Select option Investigating Identified Monitoring Resolved" at bounding box center [1049, 231] width 298 height 35
select select "monitoring"
click option "Monitoring" at bounding box center [0, 0] width 0 height 0
click at [711, 232] on input "14:48" at bounding box center [740, 230] width 145 height 32
drag, startPoint x: 700, startPoint y: 241, endPoint x: 688, endPoint y: 239, distance: 12.0
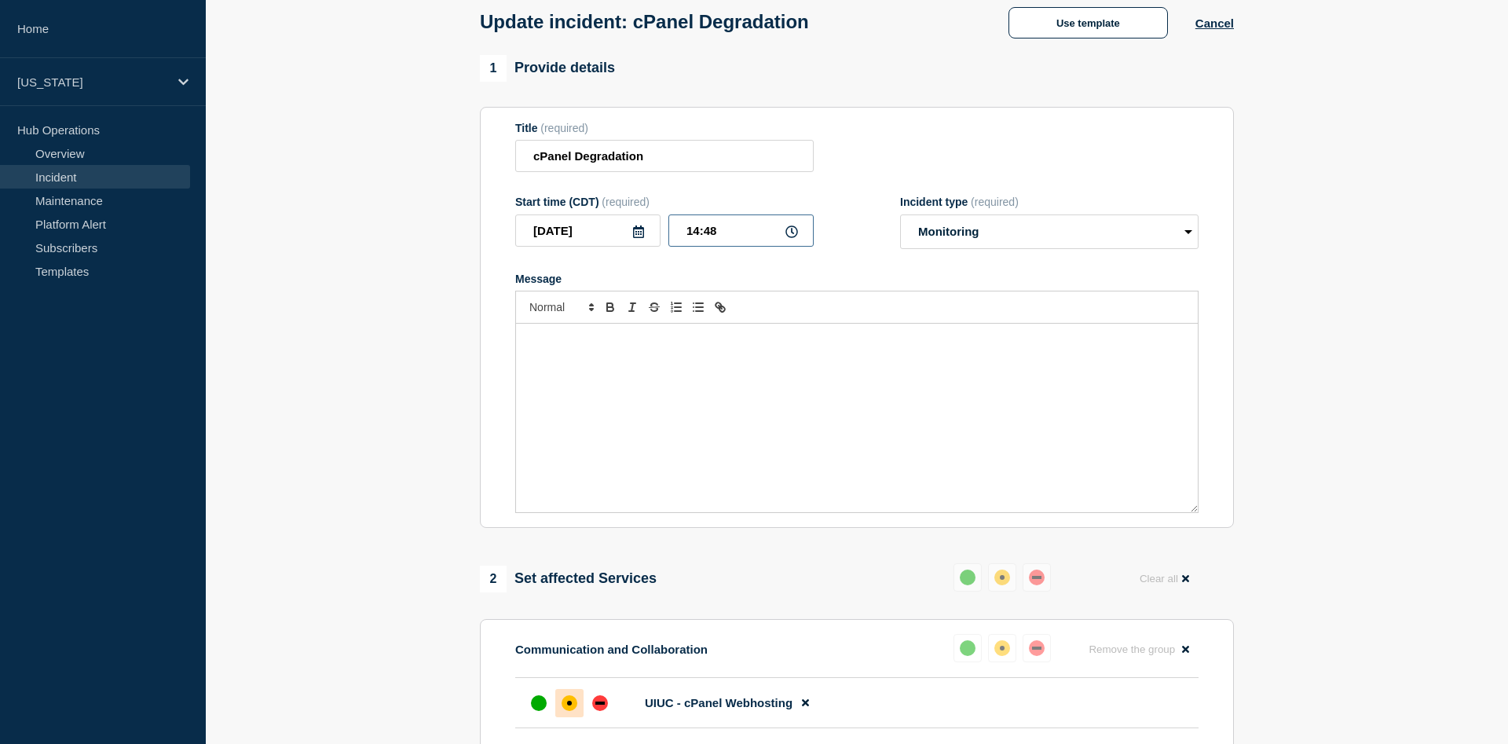
click at [688, 239] on input "14:48" at bounding box center [740, 230] width 145 height 32
drag, startPoint x: 722, startPoint y: 238, endPoint x: 709, endPoint y: 236, distance: 13.4
click at [709, 236] on input "02:48" at bounding box center [740, 230] width 145 height 32
type input "02:42"
click at [785, 347] on p "Message" at bounding box center [857, 340] width 658 height 14
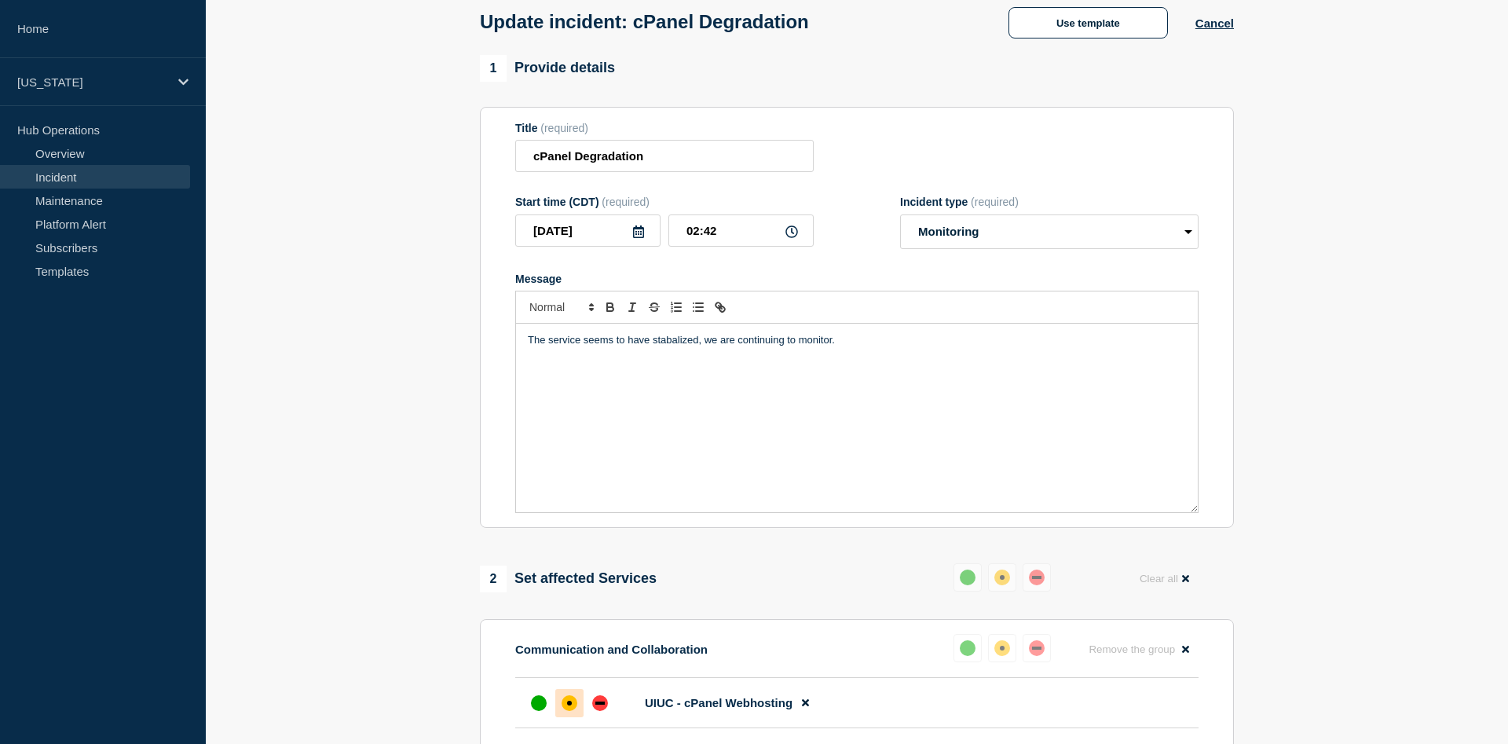
click at [870, 357] on div "The service seems to have stabalized, we are continuing to monitor." at bounding box center [857, 418] width 682 height 188
click at [699, 346] on p "The service appears to have stabilized, and we are continuing to monitor." at bounding box center [857, 340] width 658 height 14
click at [700, 346] on p "The service appears to have stabilized, and we are continuing to monitor." at bounding box center [857, 340] width 658 height 14
click at [891, 388] on div "The service appears to have stabilized after issuing several IP blocks, we are …" at bounding box center [857, 418] width 682 height 188
drag, startPoint x: 795, startPoint y: 347, endPoint x: 722, endPoint y: 343, distance: 72.4
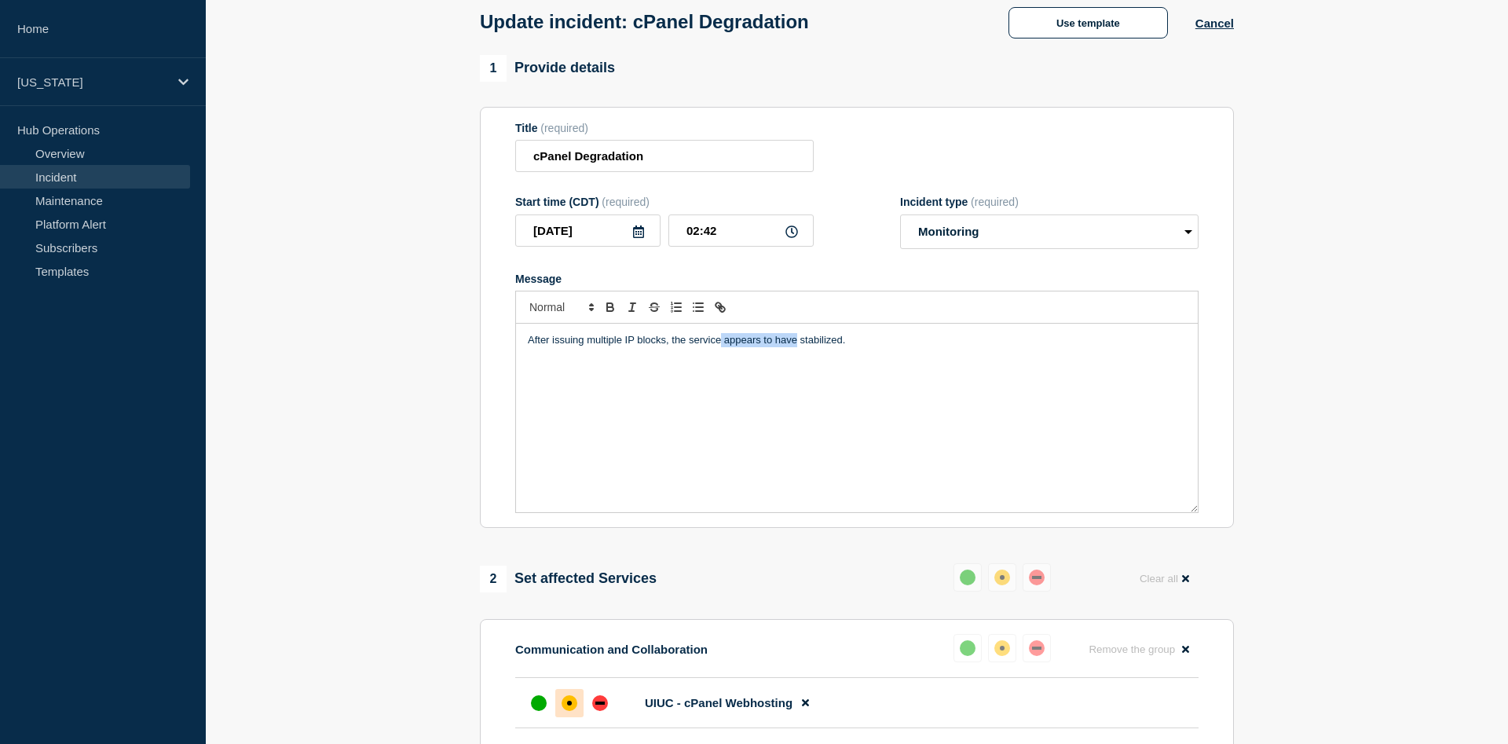
click at [722, 343] on p "After issuing multiple IP blocks, the service appears to have stabilized." at bounding box center [857, 340] width 658 height 14
click at [828, 347] on p "After issuing multiple IP blocks, the service has stabilized." at bounding box center [857, 340] width 658 height 14
click at [796, 347] on p "After issuing multiple IP blocks, the service has stabilized. we will continue …" at bounding box center [857, 340] width 658 height 14
drag, startPoint x: 1055, startPoint y: 349, endPoint x: 916, endPoint y: 346, distance: 139.8
click at [916, 346] on p "After issuing multiple IP blocks, the service has stabilized. We will continue …" at bounding box center [857, 340] width 658 height 14
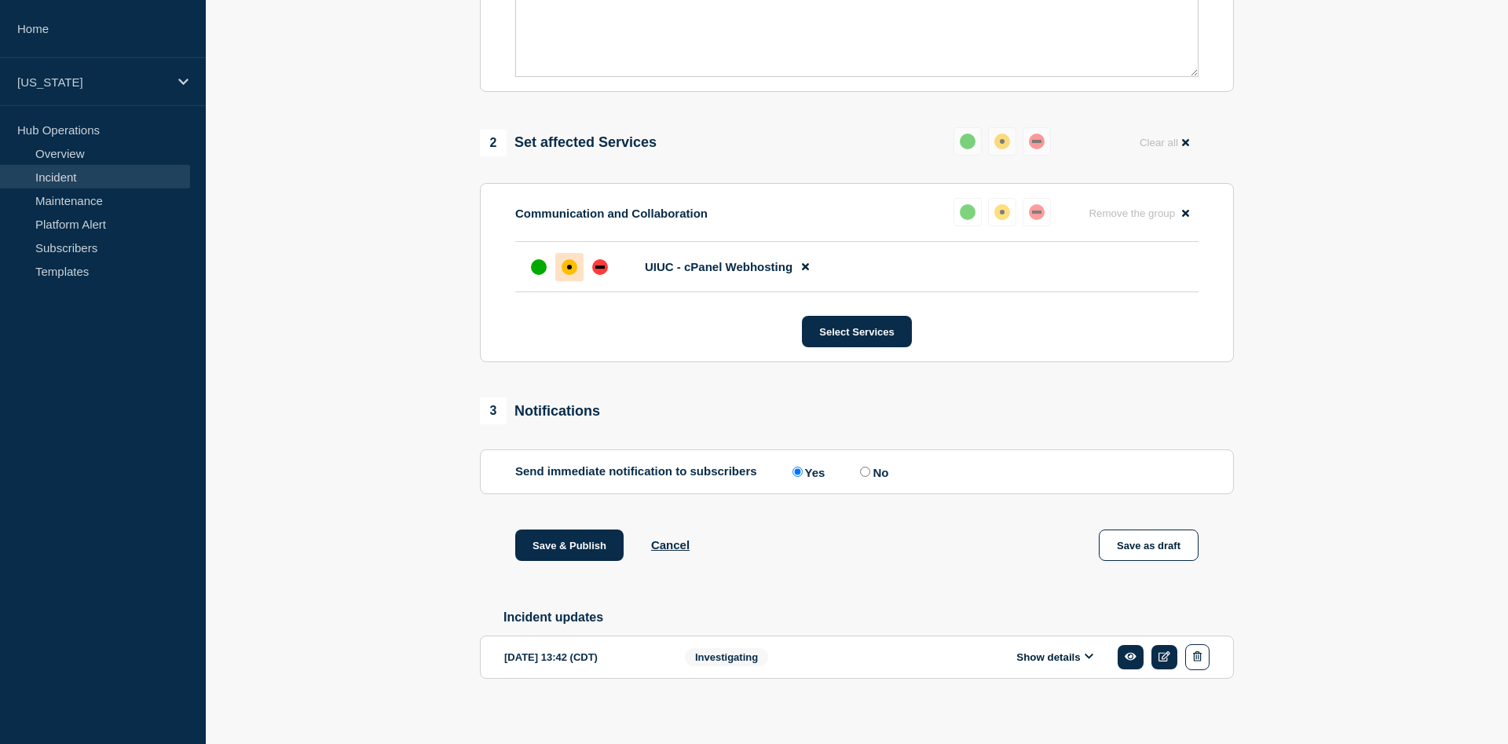
scroll to position [538, 0]
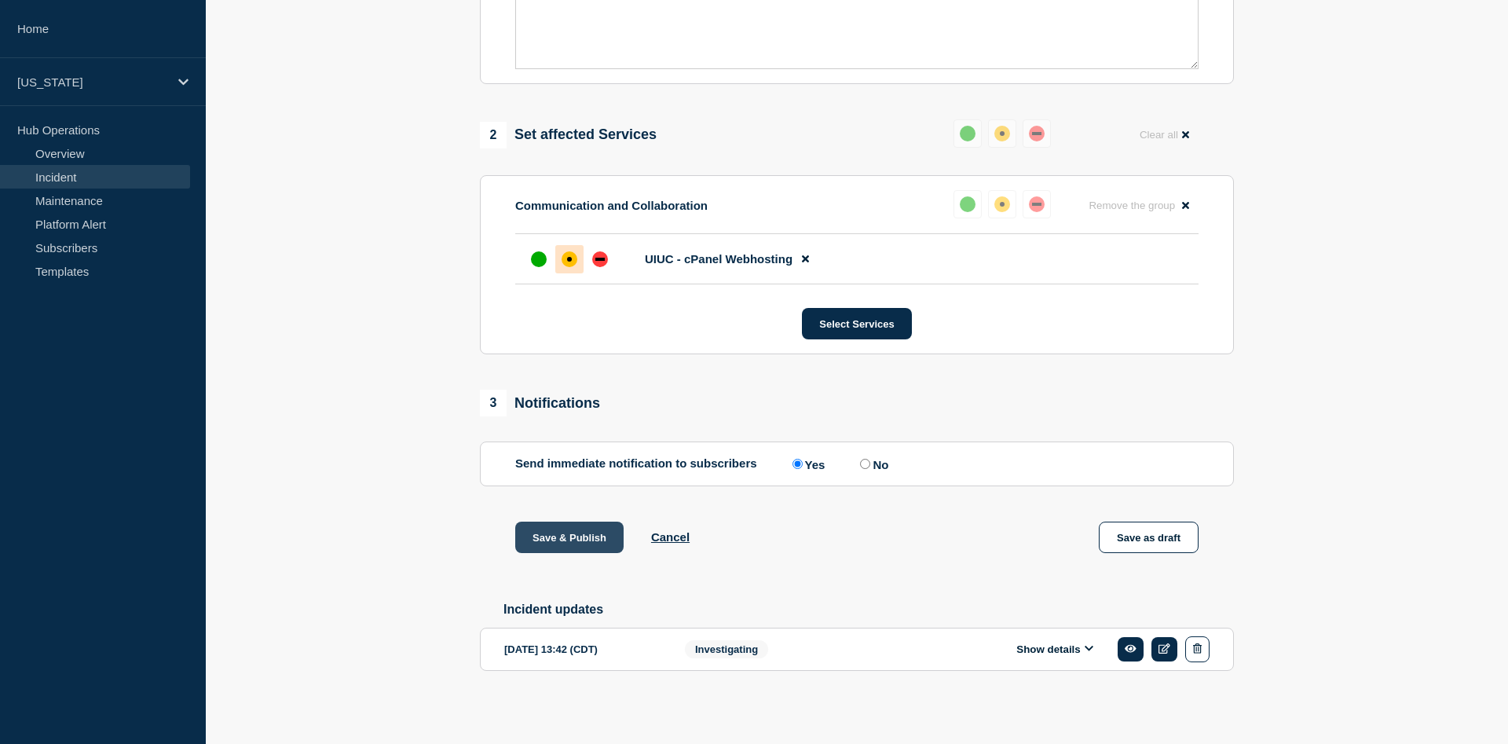
click at [562, 537] on button "Save & Publish" at bounding box center [569, 536] width 108 height 31
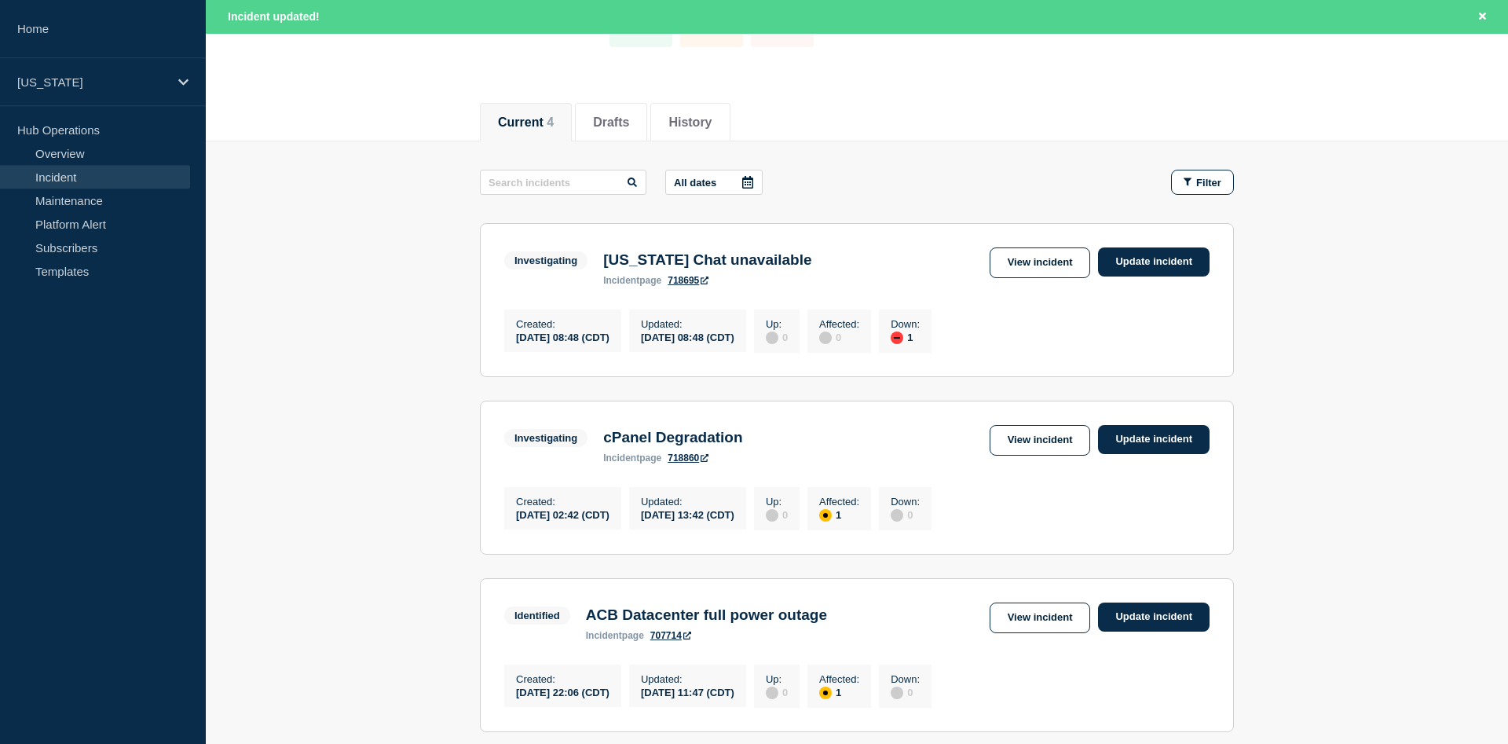
scroll to position [160, 0]
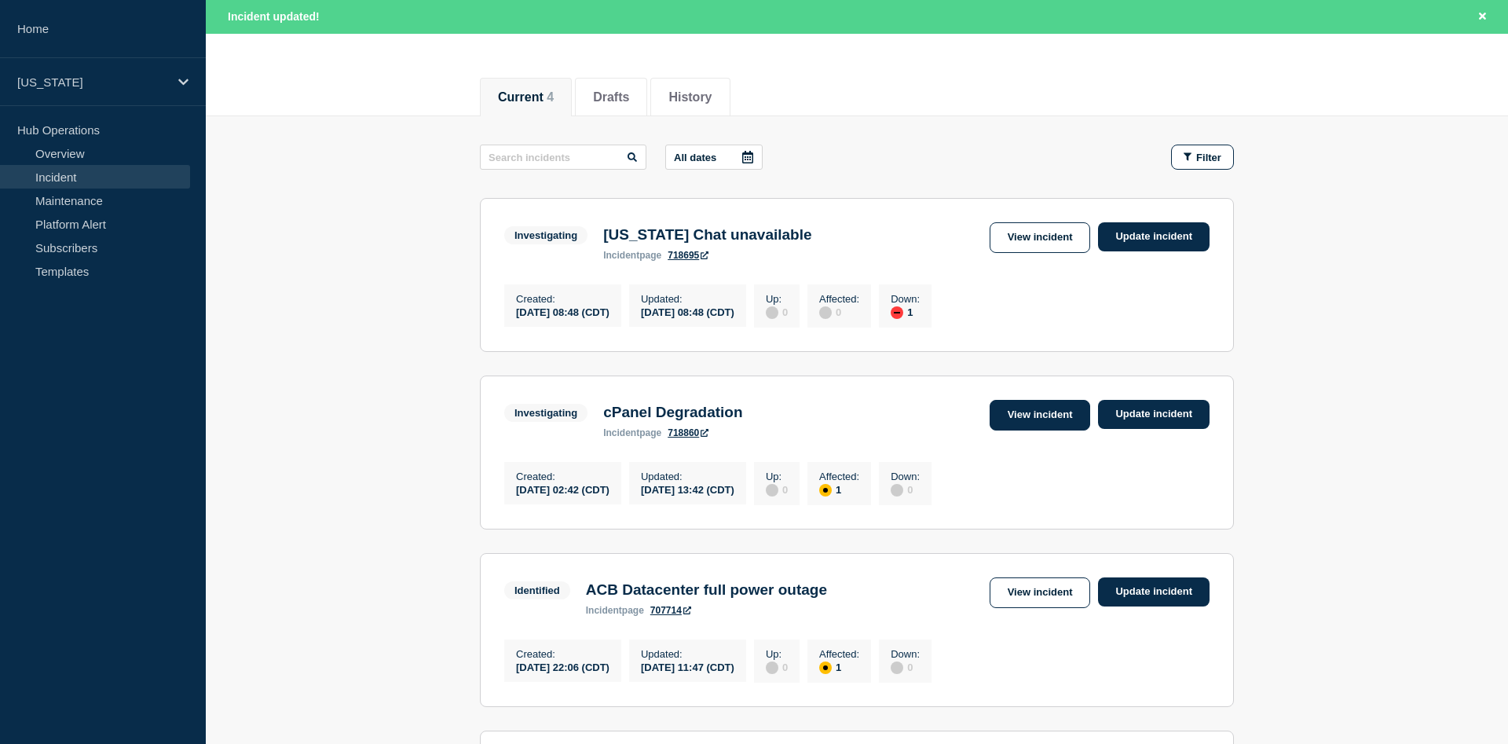
click at [1057, 425] on link "View incident" at bounding box center [1039, 415] width 101 height 31
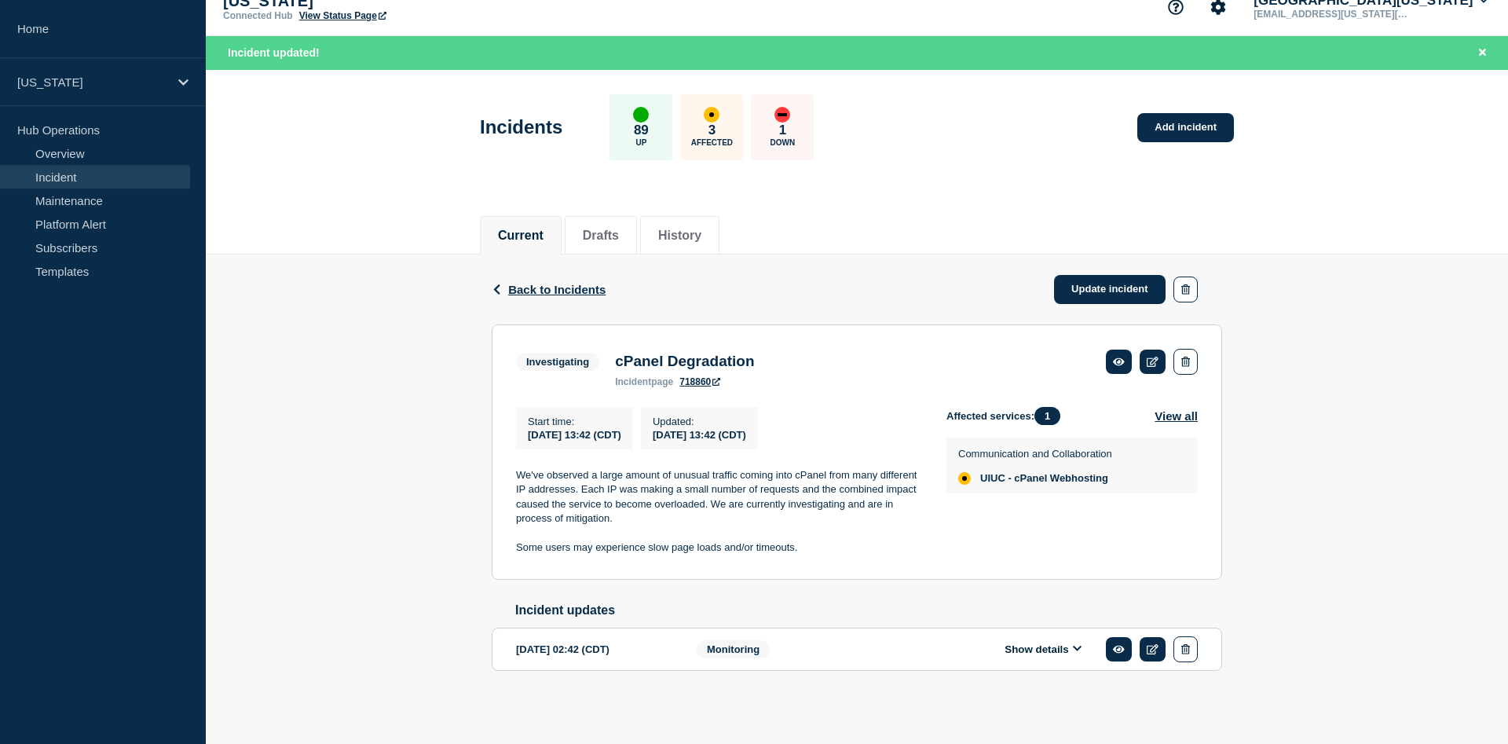
scroll to position [35, 0]
click at [1059, 648] on button "Show details" at bounding box center [1043, 648] width 86 height 13
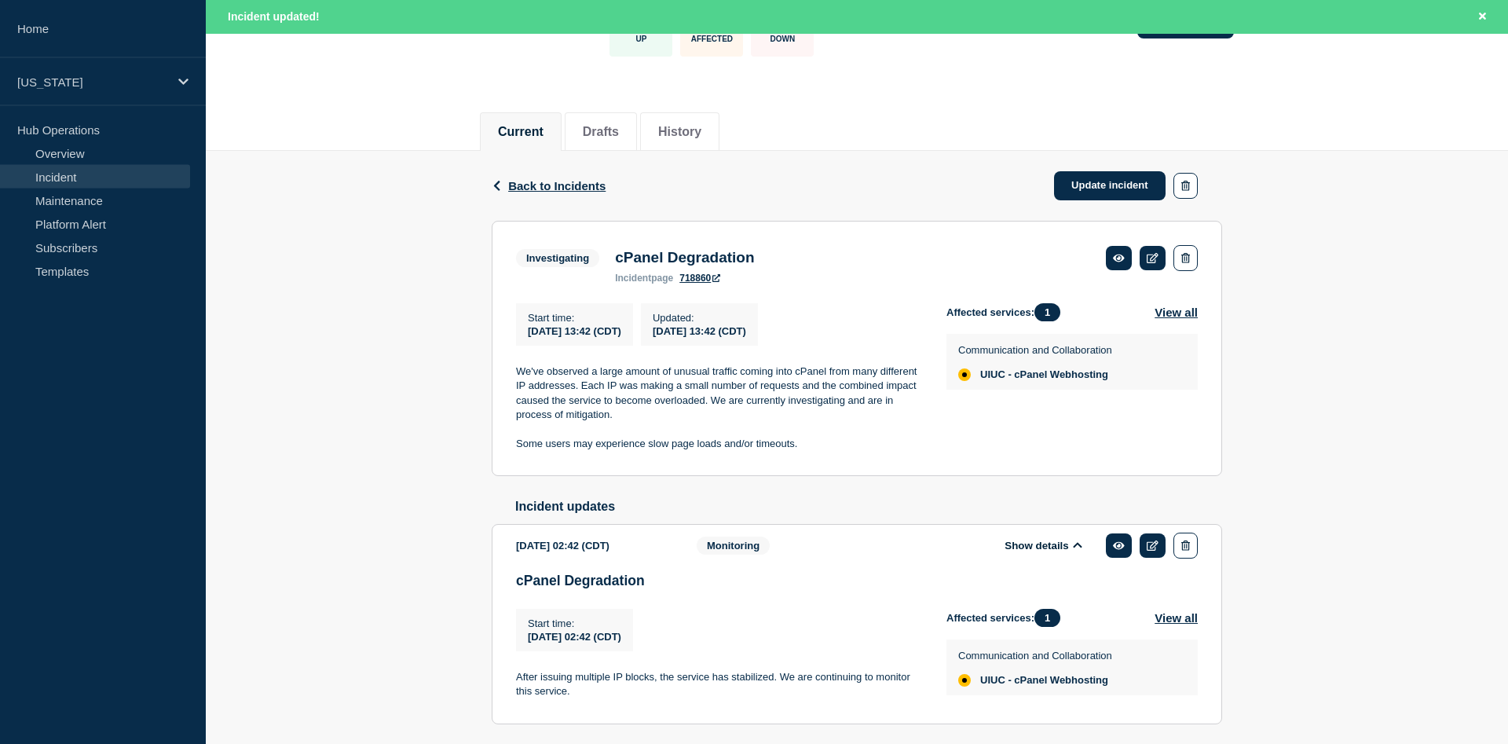
scroll to position [196, 0]
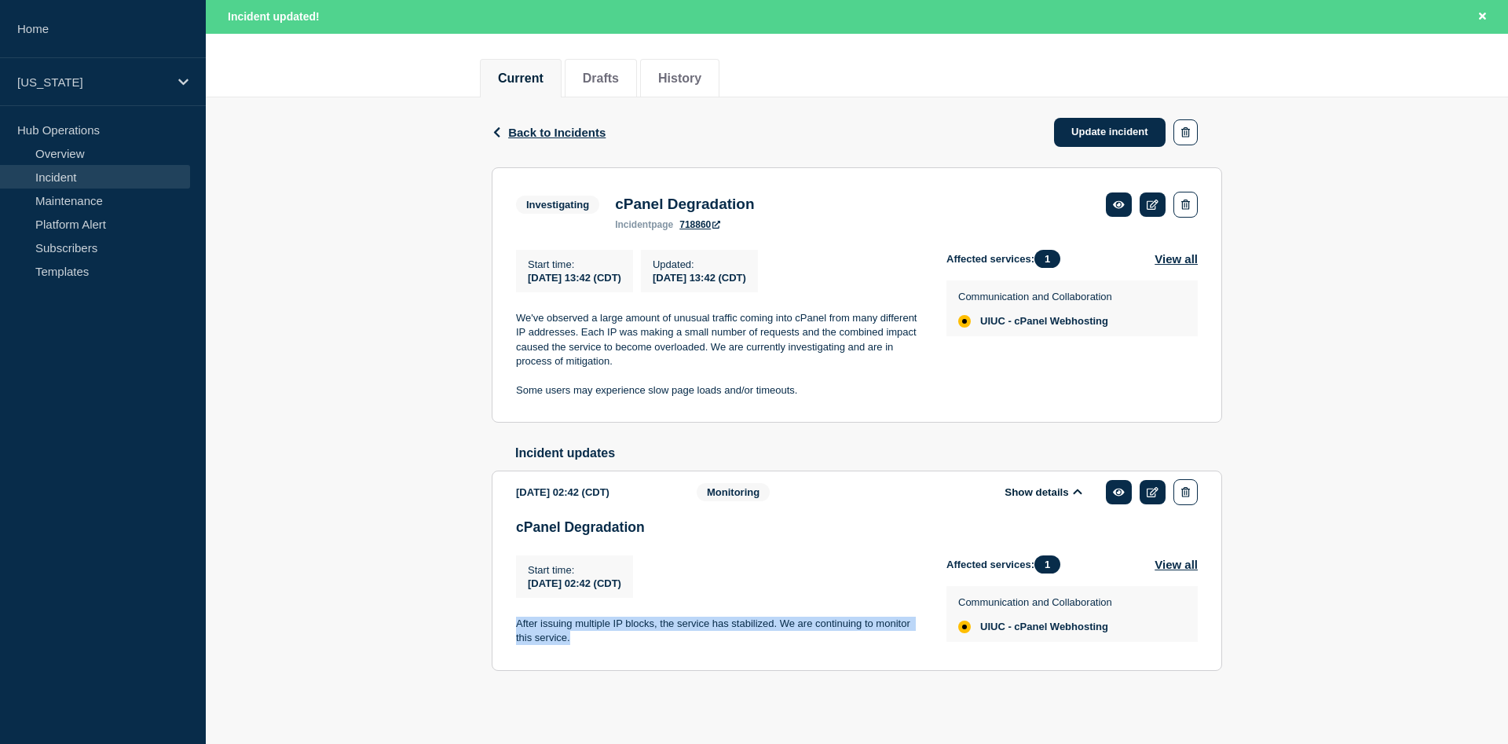
drag, startPoint x: 517, startPoint y: 621, endPoint x: 597, endPoint y: 638, distance: 81.9
click at [597, 638] on p "After issuing multiple IP blocks, the service has stabilized. We are continuing…" at bounding box center [718, 630] width 405 height 29
copy p "After issuing multiple IP blocks, the service has stabilized. We are continuing…"
drag, startPoint x: 821, startPoint y: 269, endPoint x: 688, endPoint y: 272, distance: 132.7
click at [688, 272] on div "Updated : [DATE] 13:42 (CDT)" at bounding box center [699, 271] width 117 height 42
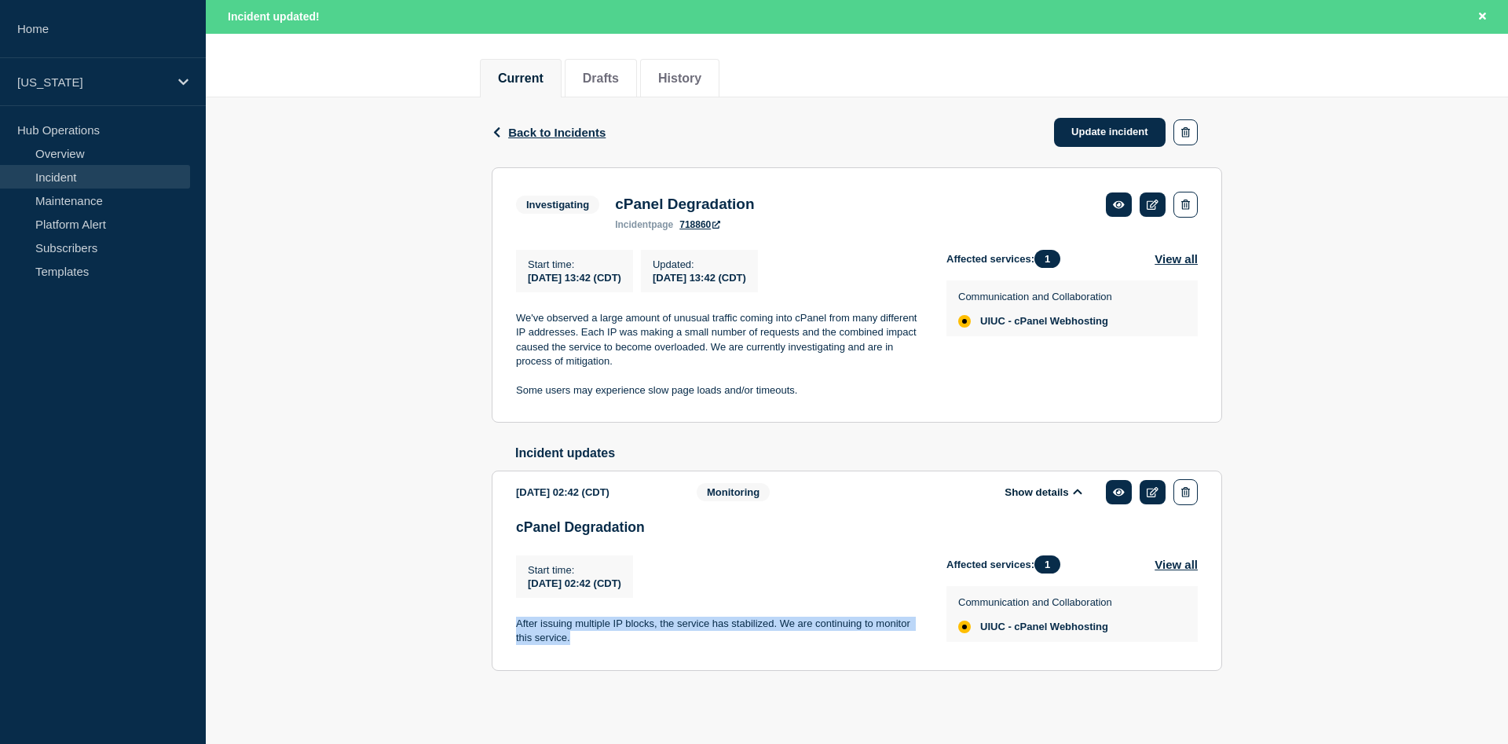
drag, startPoint x: 658, startPoint y: 581, endPoint x: 594, endPoint y: 585, distance: 63.7
click at [594, 585] on div "Start time : [DATE] 02:42 (CDT)" at bounding box center [574, 576] width 117 height 42
